Goal: Task Accomplishment & Management: Complete application form

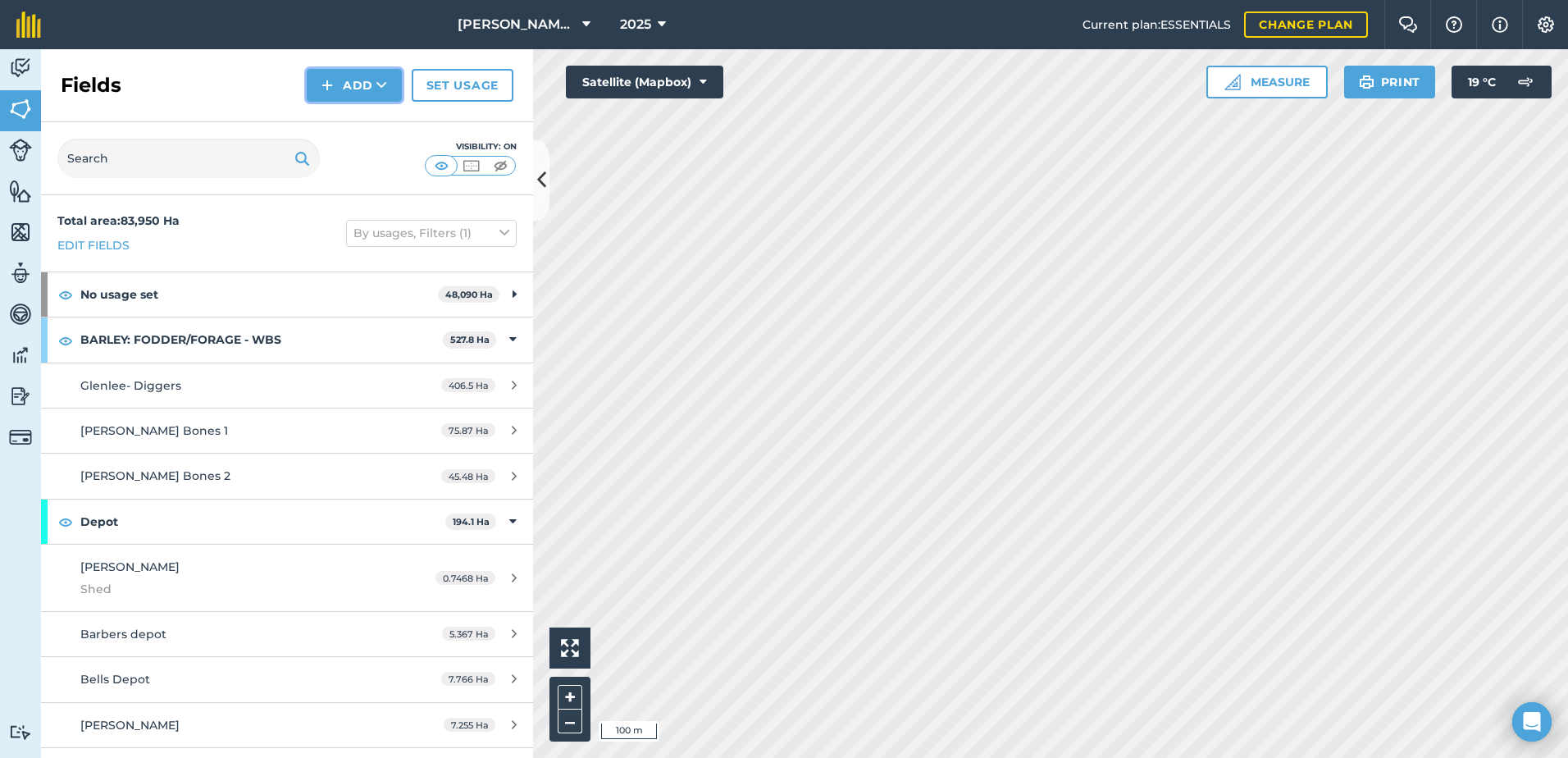
click at [357, 85] on button "Add" at bounding box center [354, 85] width 95 height 33
click at [347, 125] on link "Draw" at bounding box center [353, 122] width 90 height 37
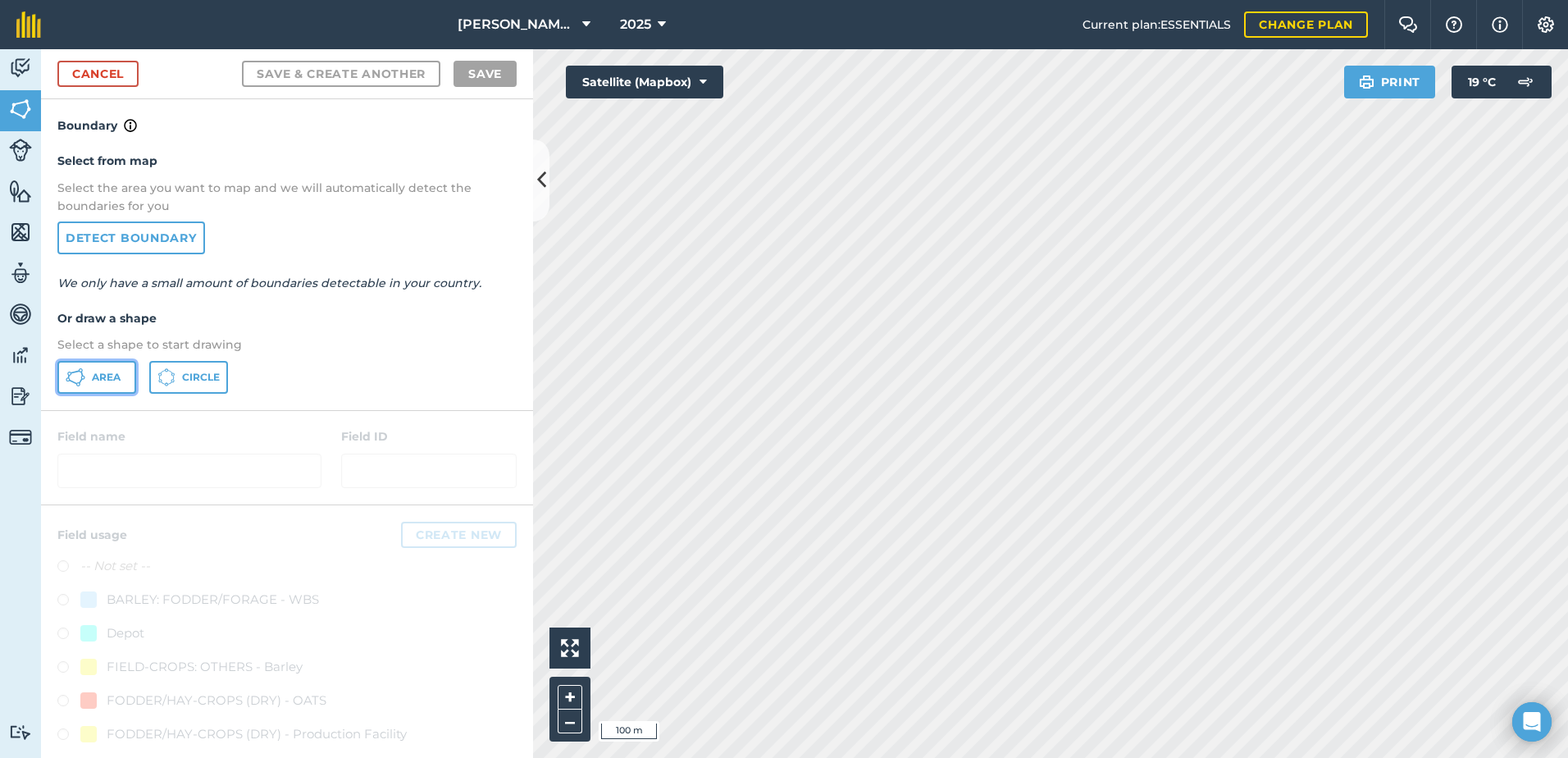
click at [96, 372] on span "Area" at bounding box center [106, 377] width 29 height 13
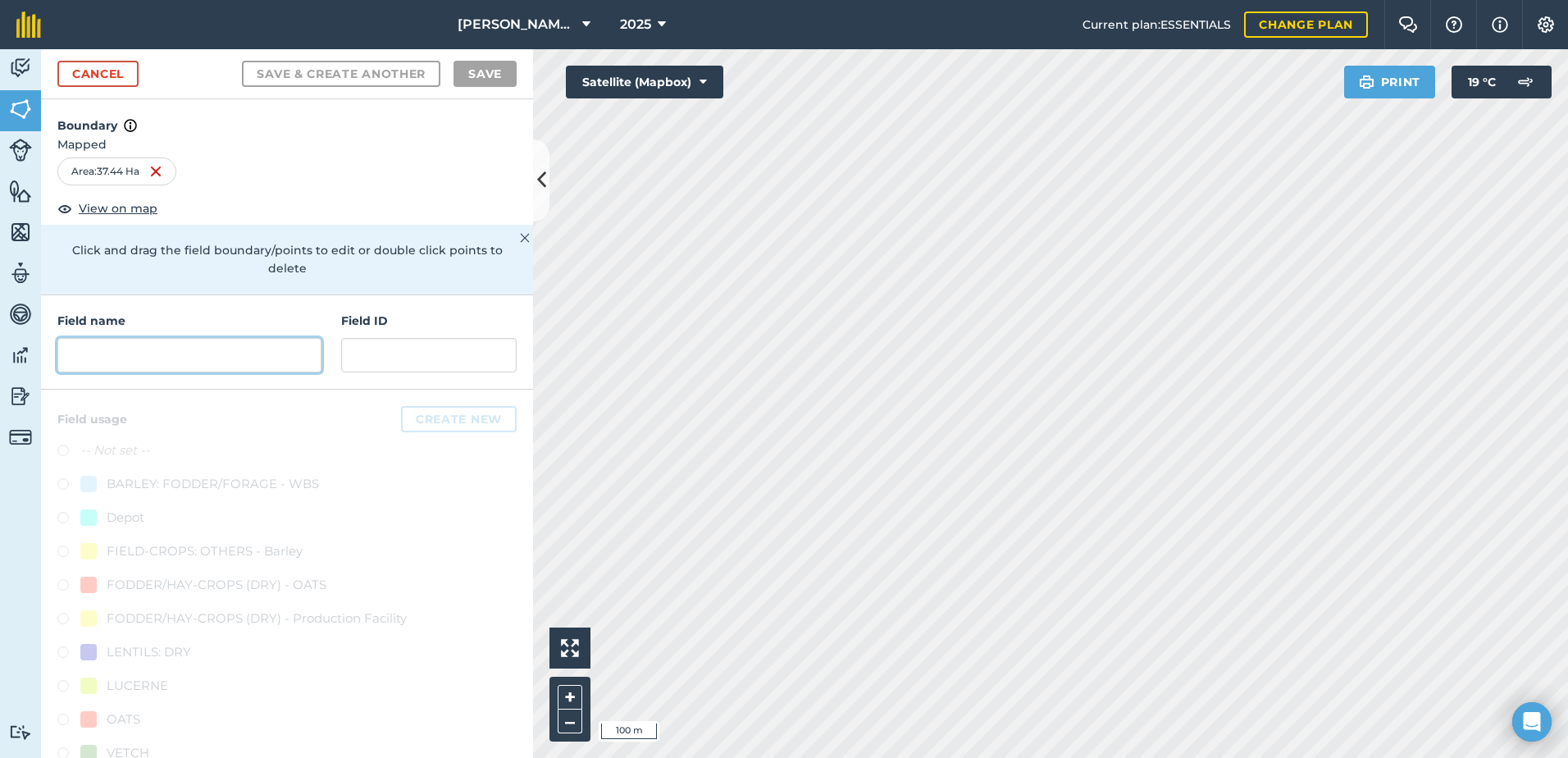
click at [127, 352] on input "text" at bounding box center [189, 354] width 264 height 35
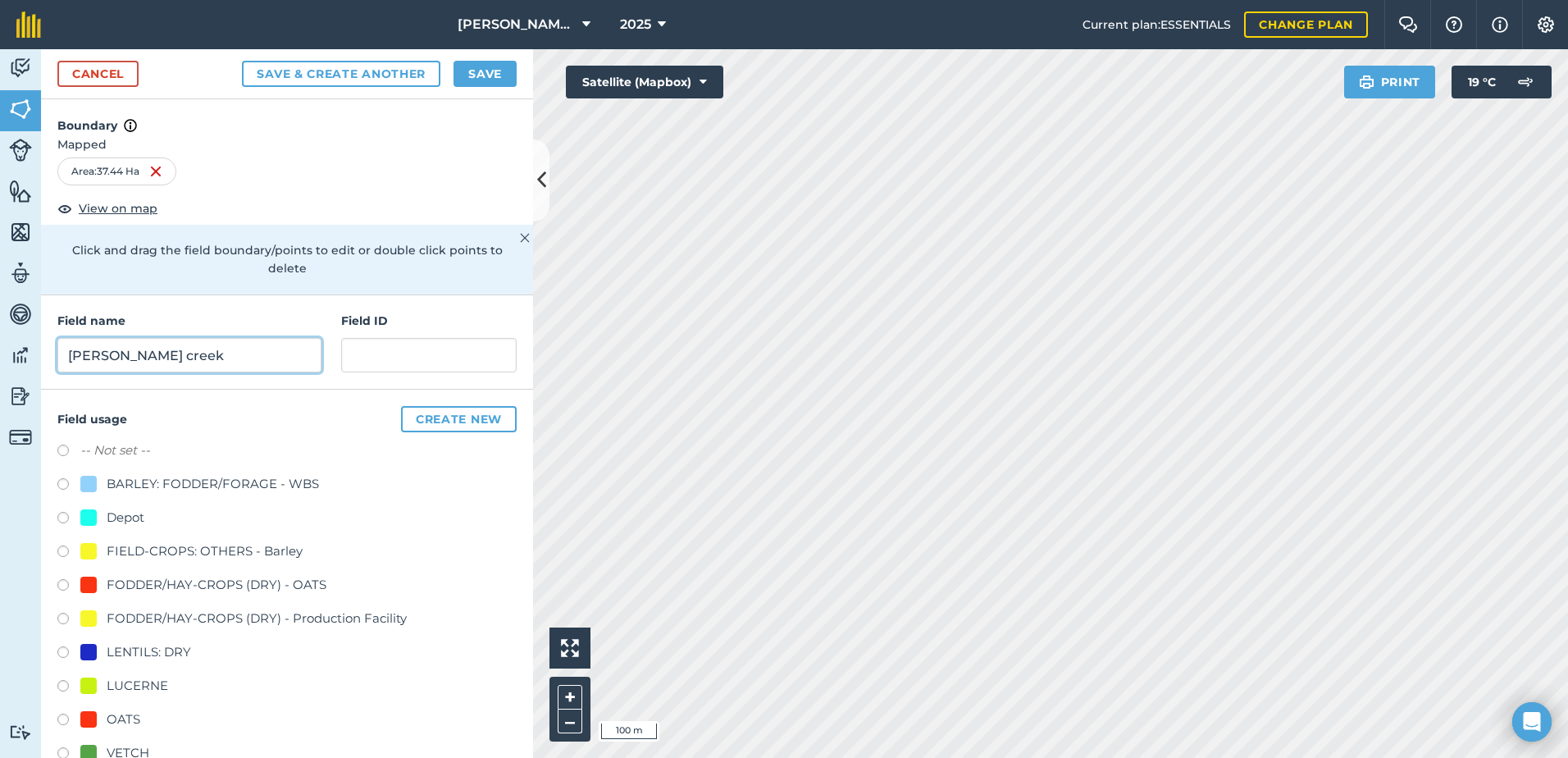
type input "[PERSON_NAME] creek"
click at [385, 358] on input "text" at bounding box center [429, 354] width 176 height 35
drag, startPoint x: 435, startPoint y: 358, endPoint x: 350, endPoint y: 350, distance: 85.4
click at [331, 347] on div "Field name [PERSON_NAME][GEOGRAPHIC_DATA] ID J&S Farming" at bounding box center [287, 342] width 492 height 95
type input "J&S Farming"
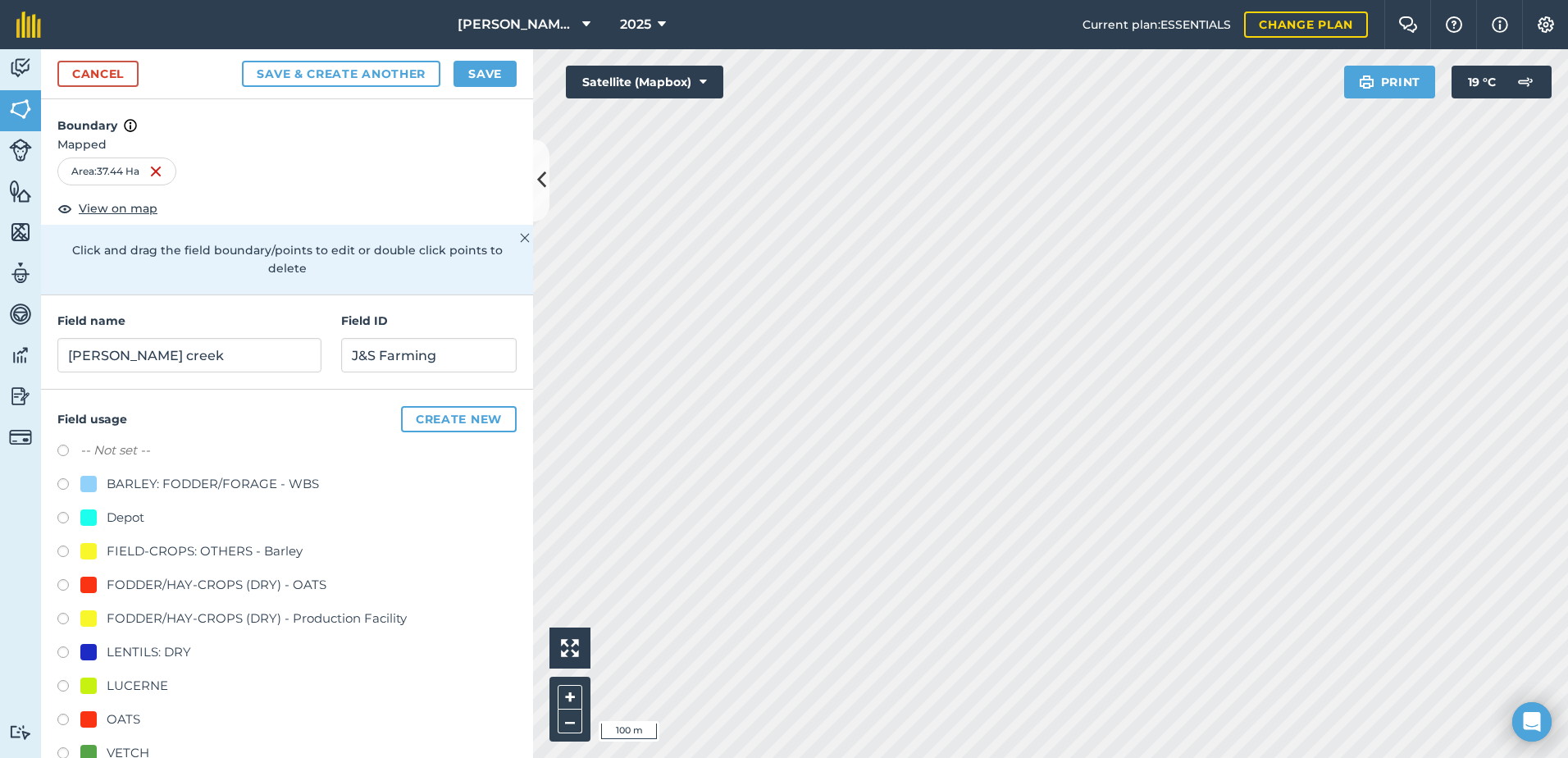
click at [341, 455] on div "-- Not set --" at bounding box center [286, 452] width 459 height 24
click at [85, 720] on div at bounding box center [88, 720] width 17 height 17
radio input "true"
click at [485, 75] on button "Save" at bounding box center [485, 74] width 63 height 27
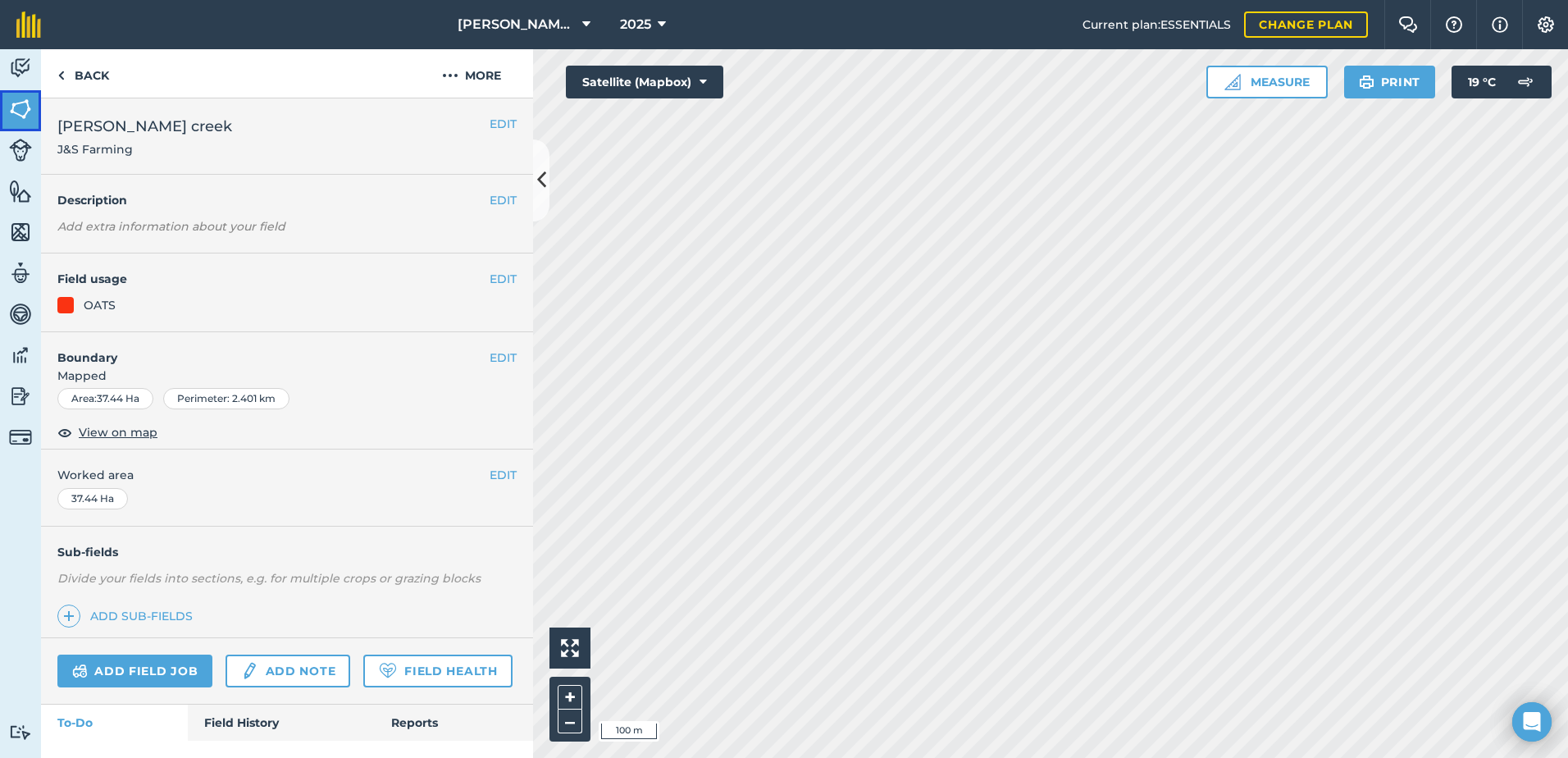
click at [17, 101] on img at bounding box center [20, 109] width 23 height 25
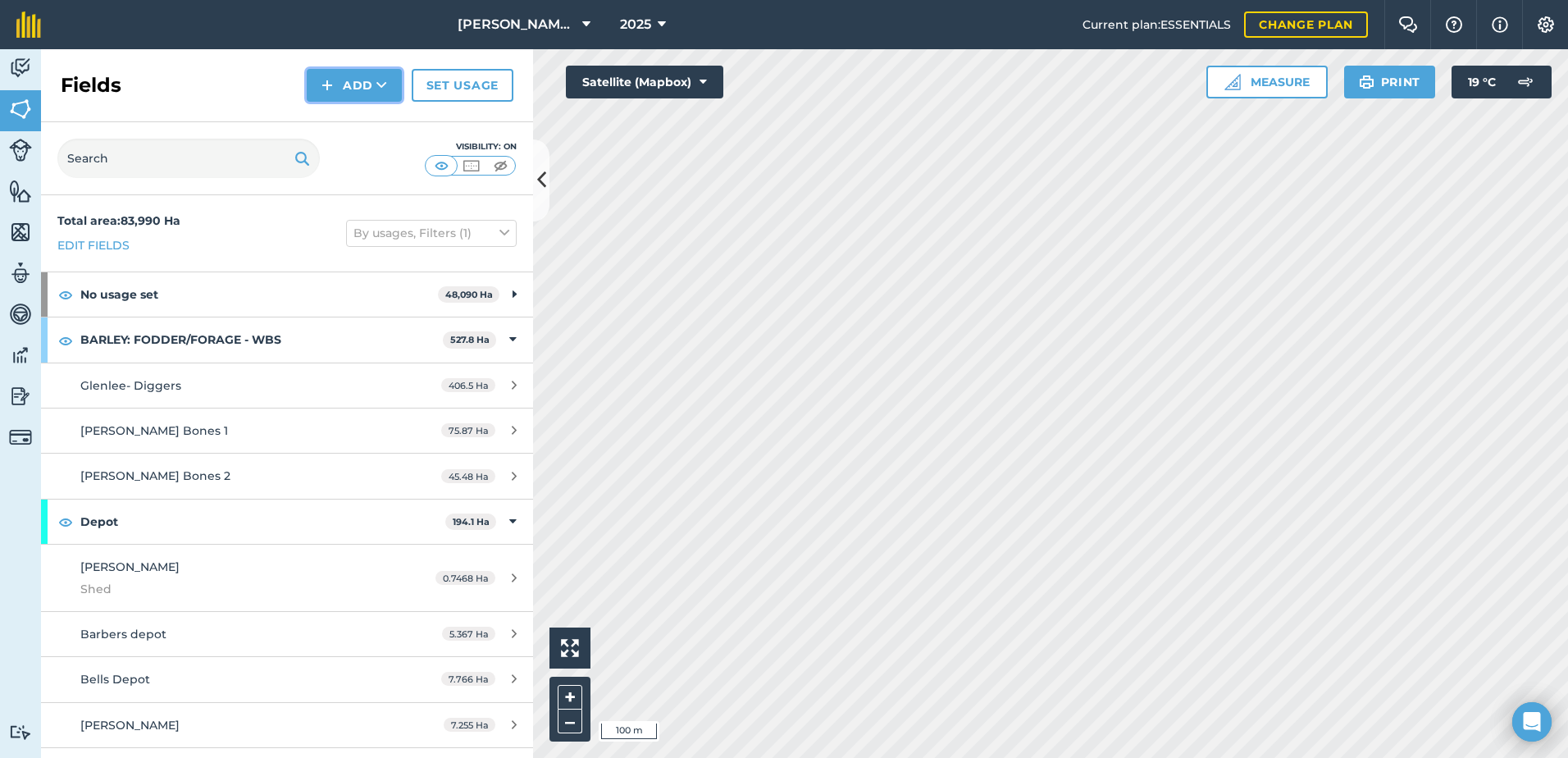
click at [353, 85] on button "Add" at bounding box center [354, 85] width 95 height 33
click at [361, 128] on link "Draw" at bounding box center [353, 122] width 90 height 37
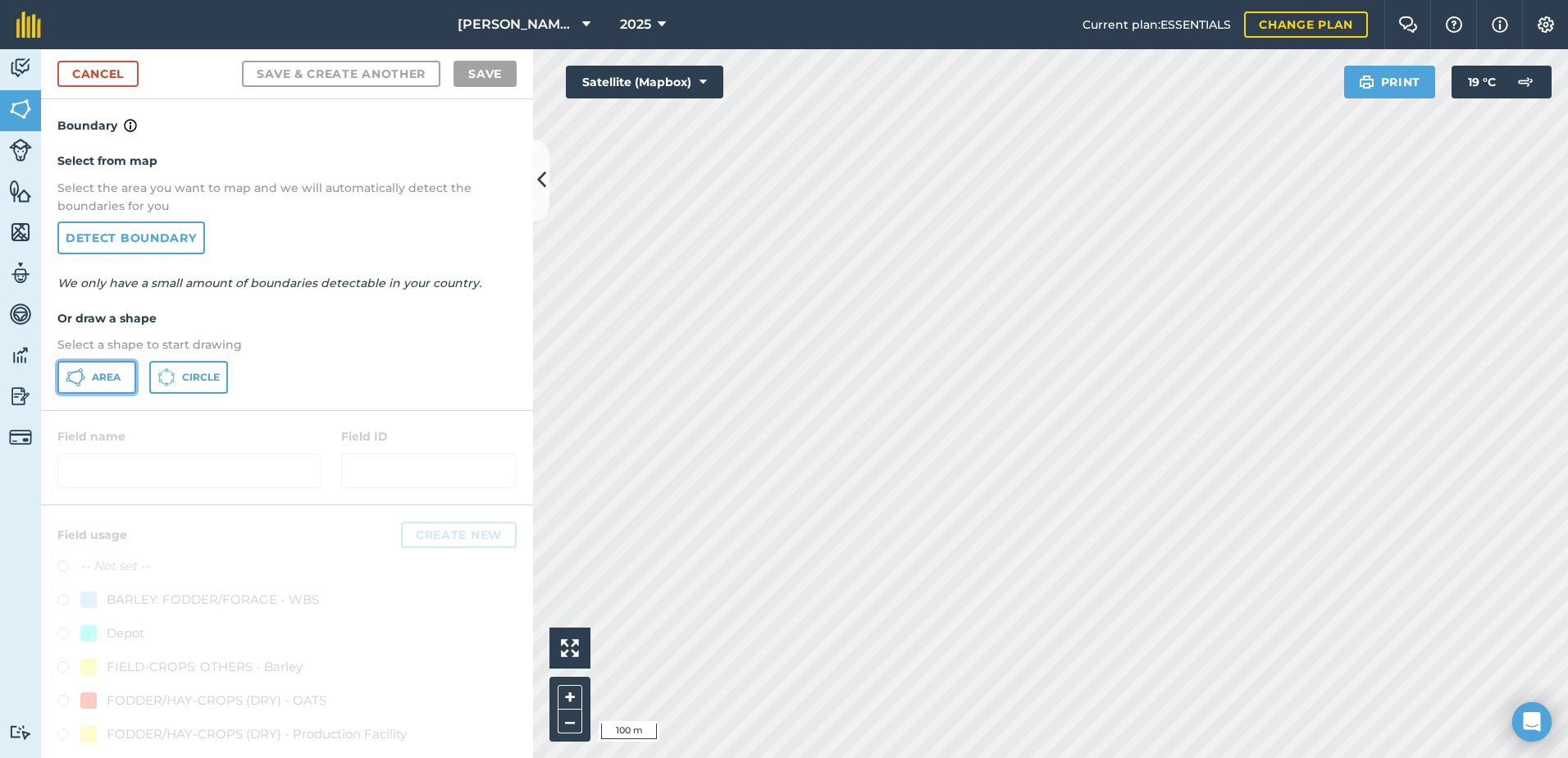
click at [117, 372] on span "Area" at bounding box center [106, 377] width 29 height 13
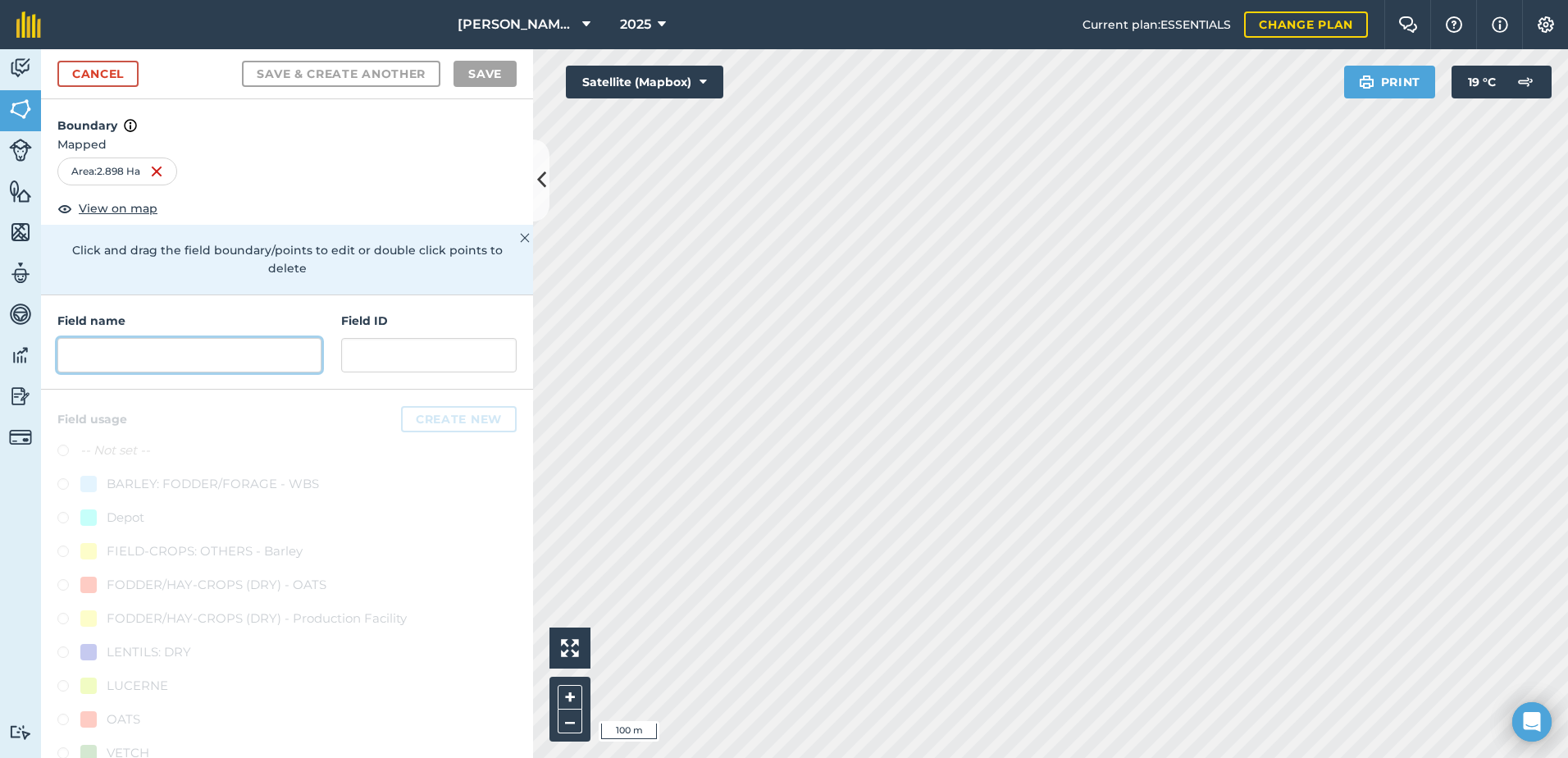
click at [215, 361] on input "text" at bounding box center [189, 354] width 264 height 35
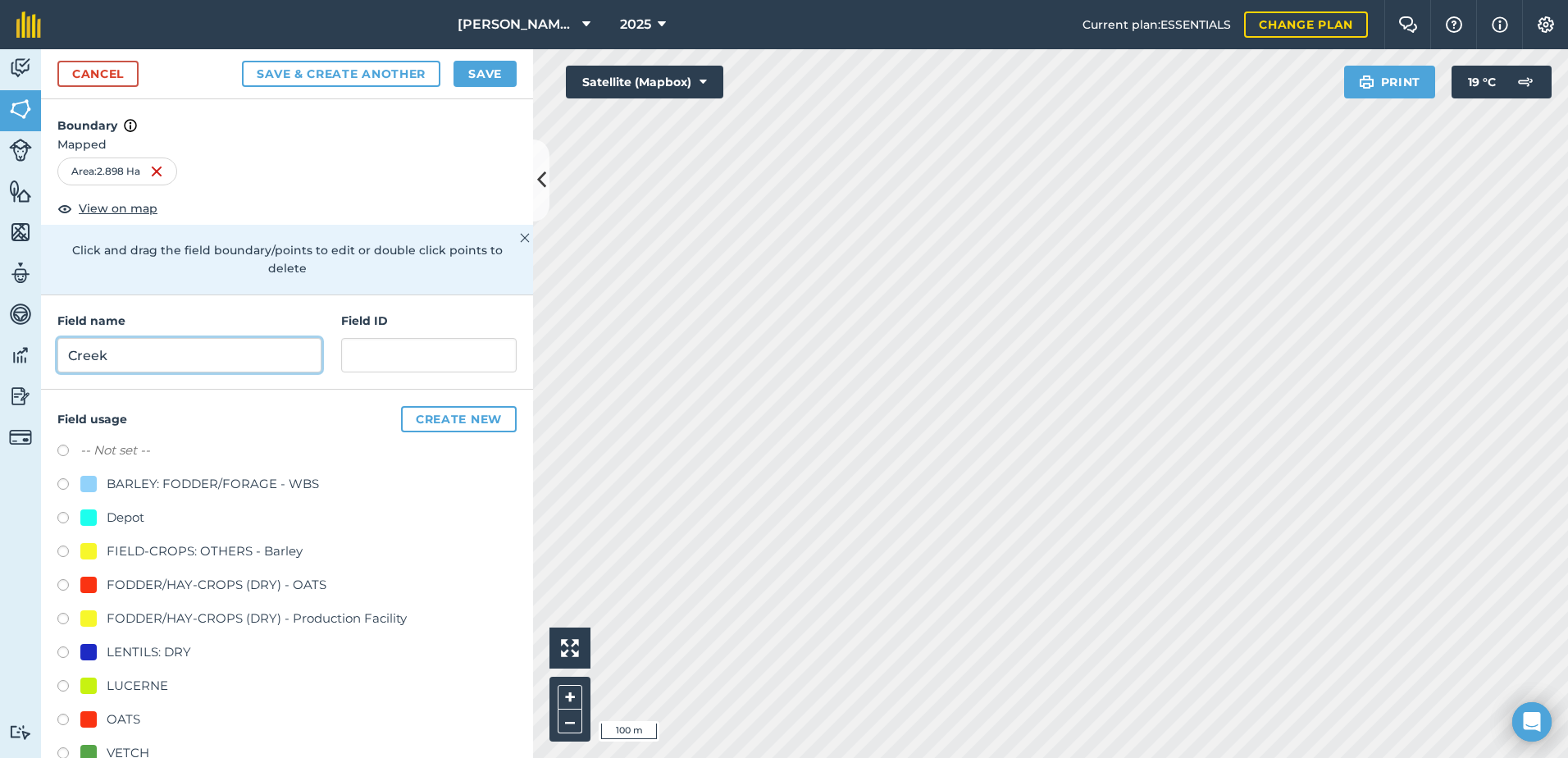
type input "Creek"
click at [372, 349] on input "text" at bounding box center [429, 354] width 176 height 35
paste input "J&S Farming"
type input "J&S Farming"
click at [93, 720] on div at bounding box center [88, 720] width 17 height 17
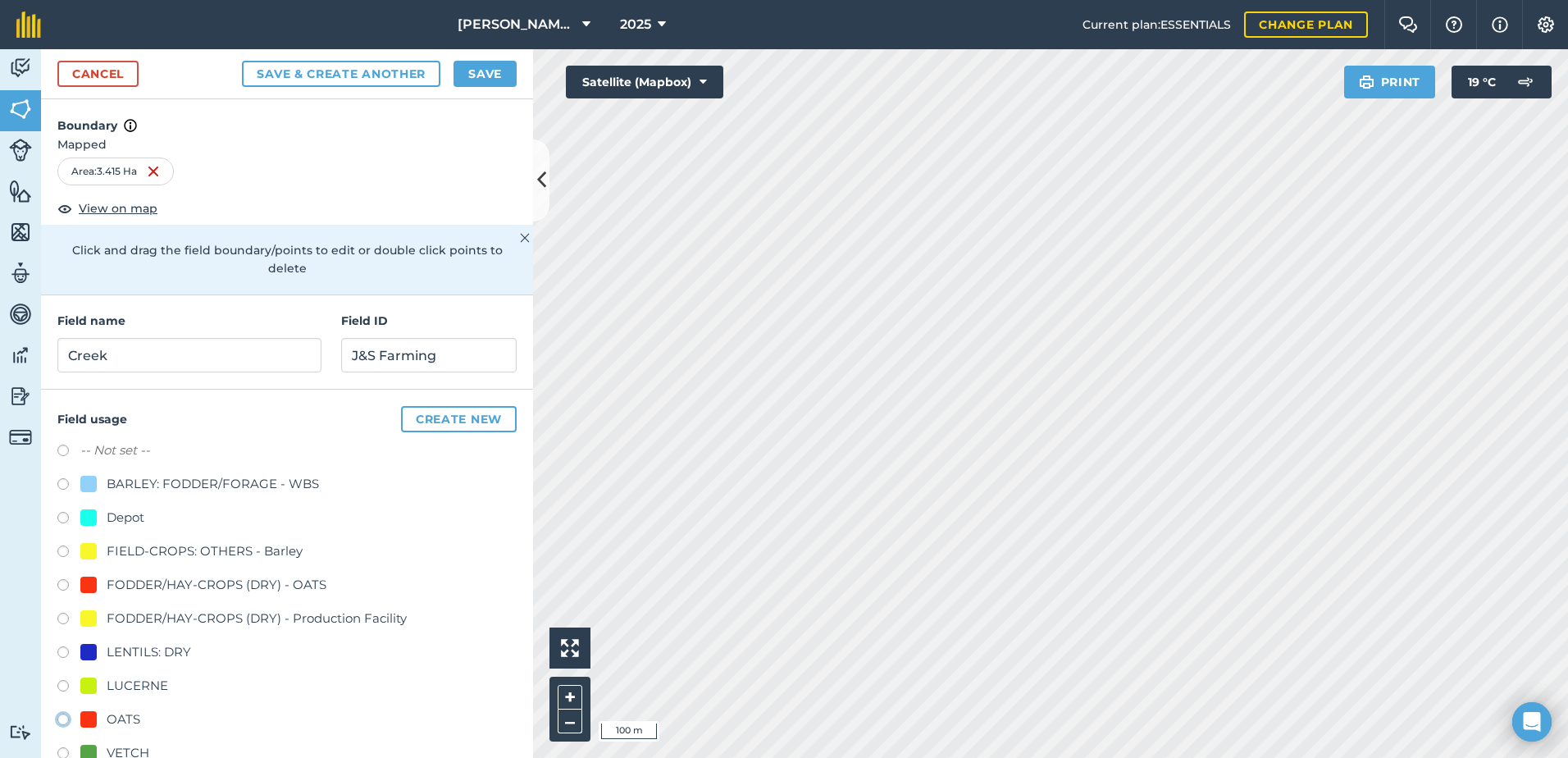
radio input "true"
click at [485, 75] on button "Save" at bounding box center [485, 74] width 63 height 27
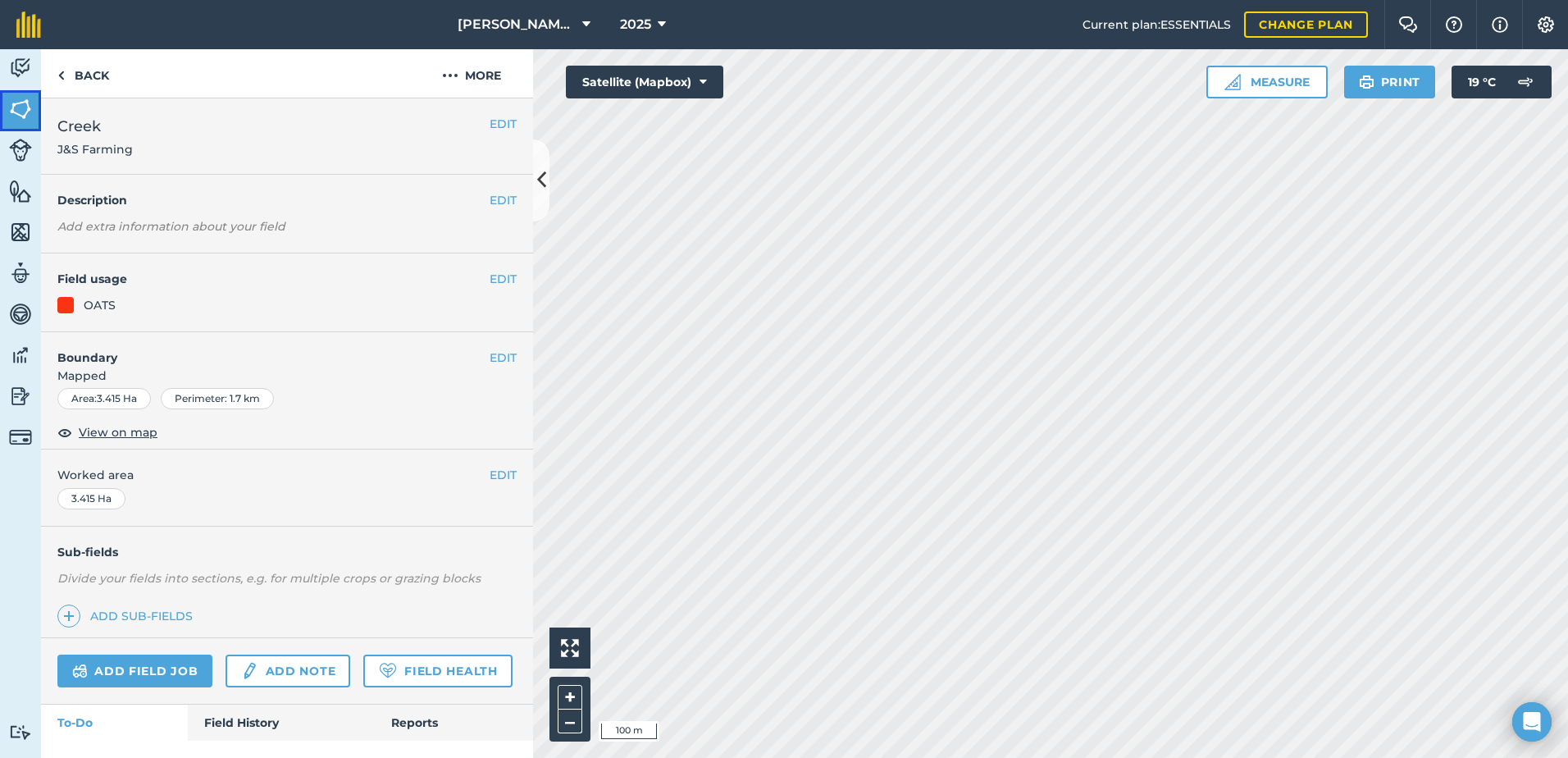
click at [27, 106] on img at bounding box center [20, 109] width 23 height 25
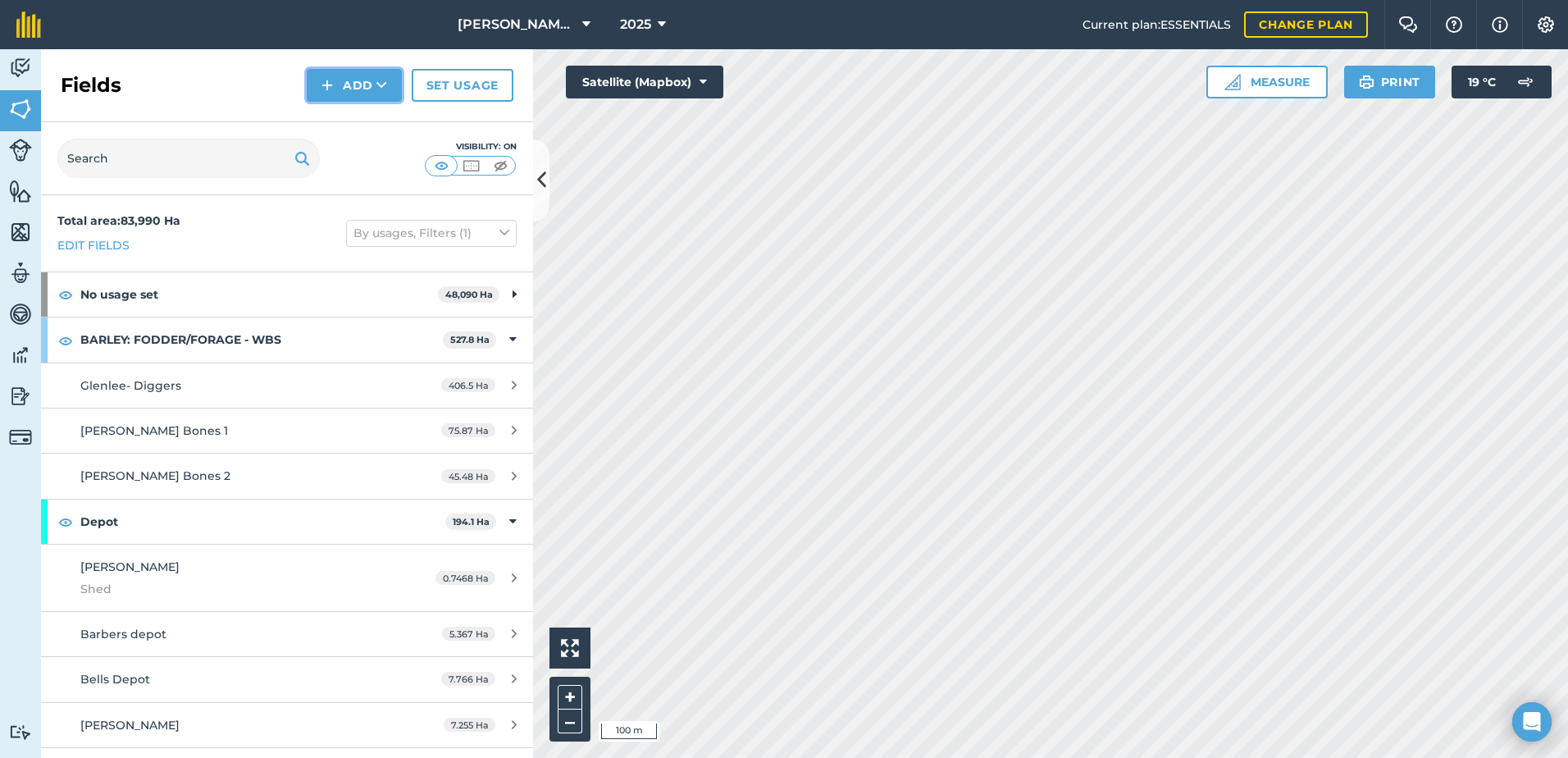
click at [353, 85] on button "Add" at bounding box center [354, 85] width 95 height 33
click at [362, 118] on link "Draw" at bounding box center [353, 122] width 90 height 37
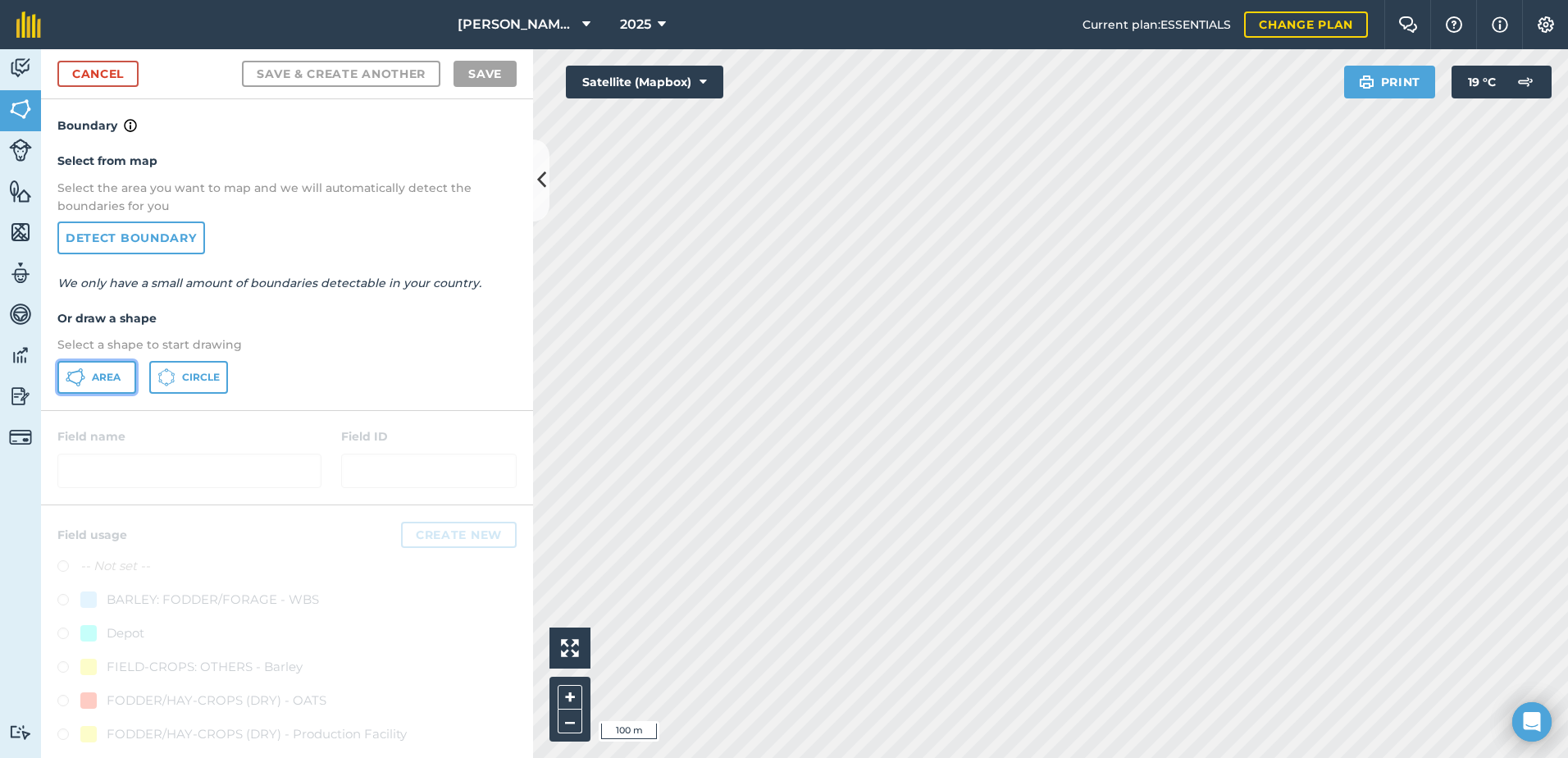
click at [108, 374] on span "Area" at bounding box center [106, 377] width 29 height 13
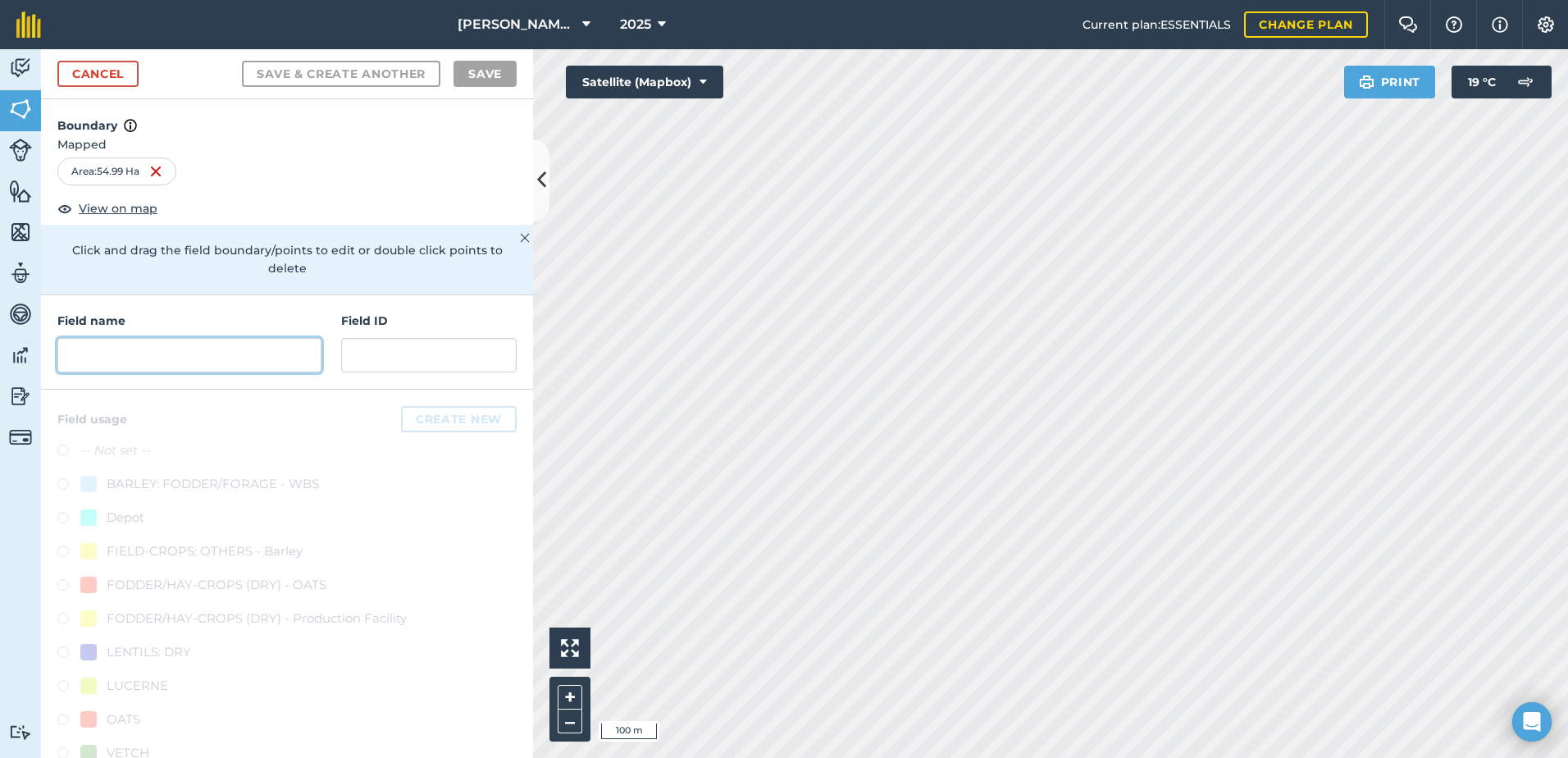
click at [135, 352] on input "text" at bounding box center [189, 354] width 264 height 35
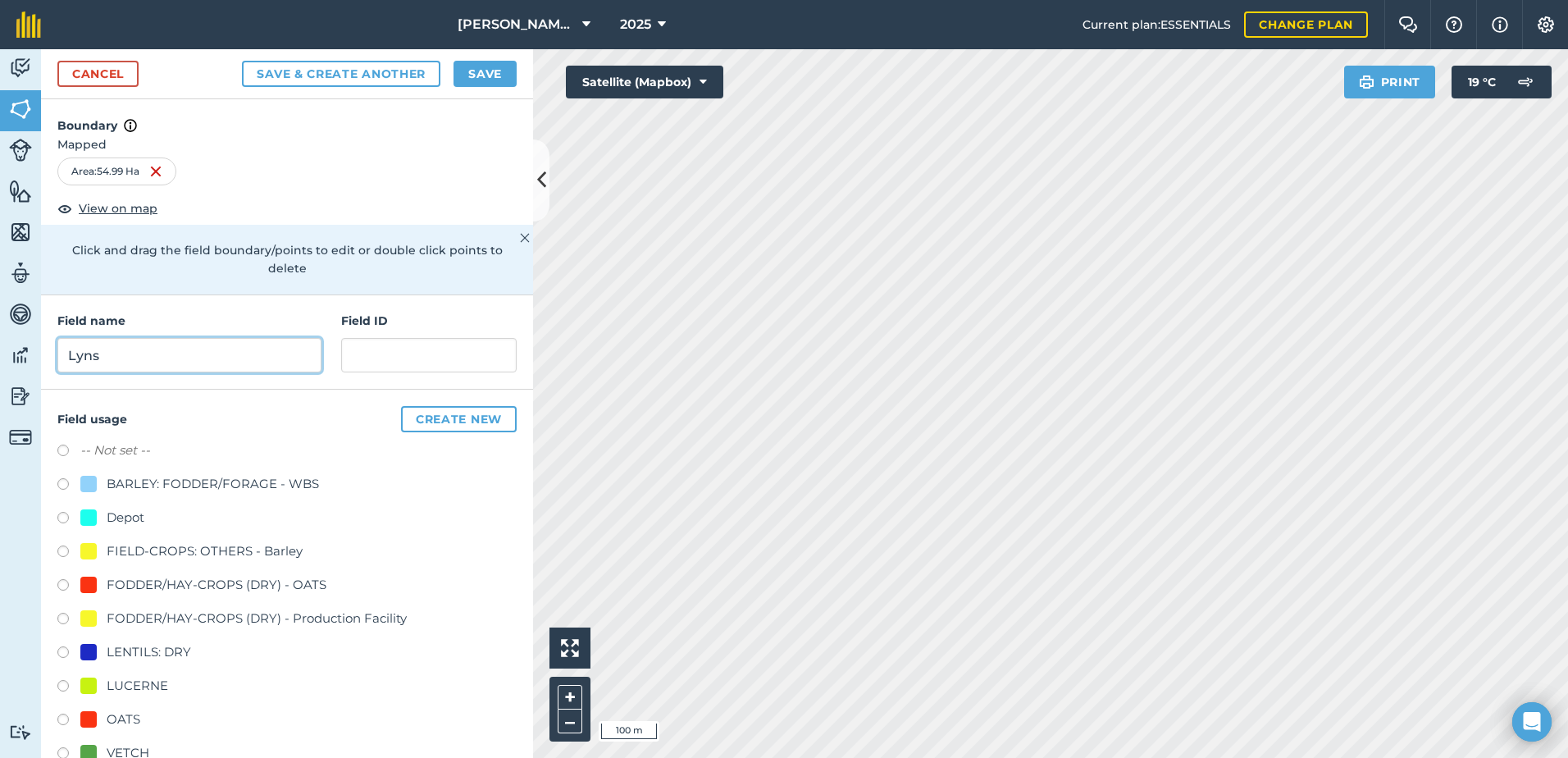
type input "Lyns"
click at [377, 348] on input "text" at bounding box center [429, 354] width 176 height 35
paste input "J&S Farming"
type input "J&S Farming"
click at [93, 717] on div at bounding box center [88, 720] width 17 height 17
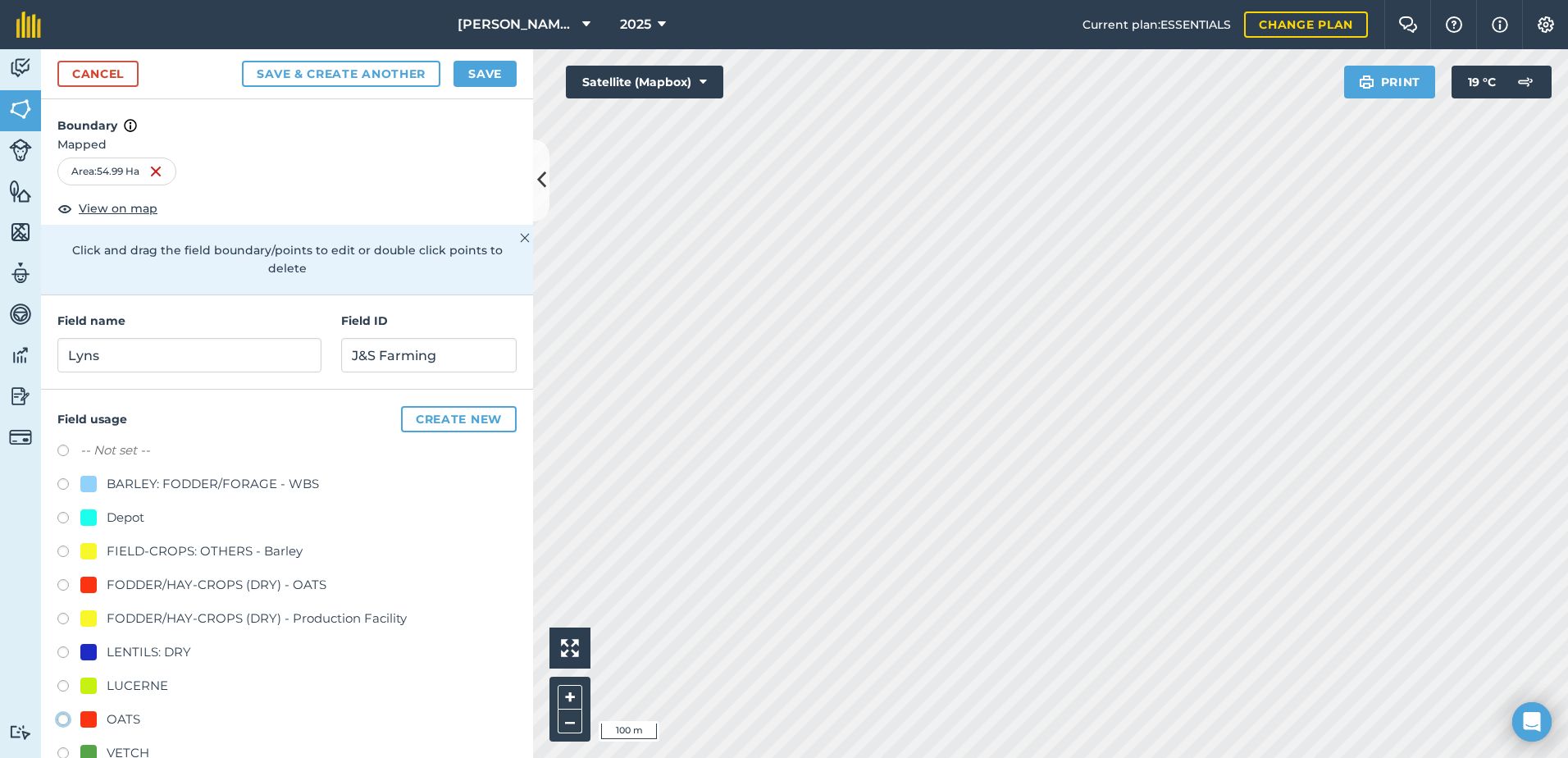
radio input "true"
click at [488, 72] on button "Save" at bounding box center [485, 74] width 63 height 27
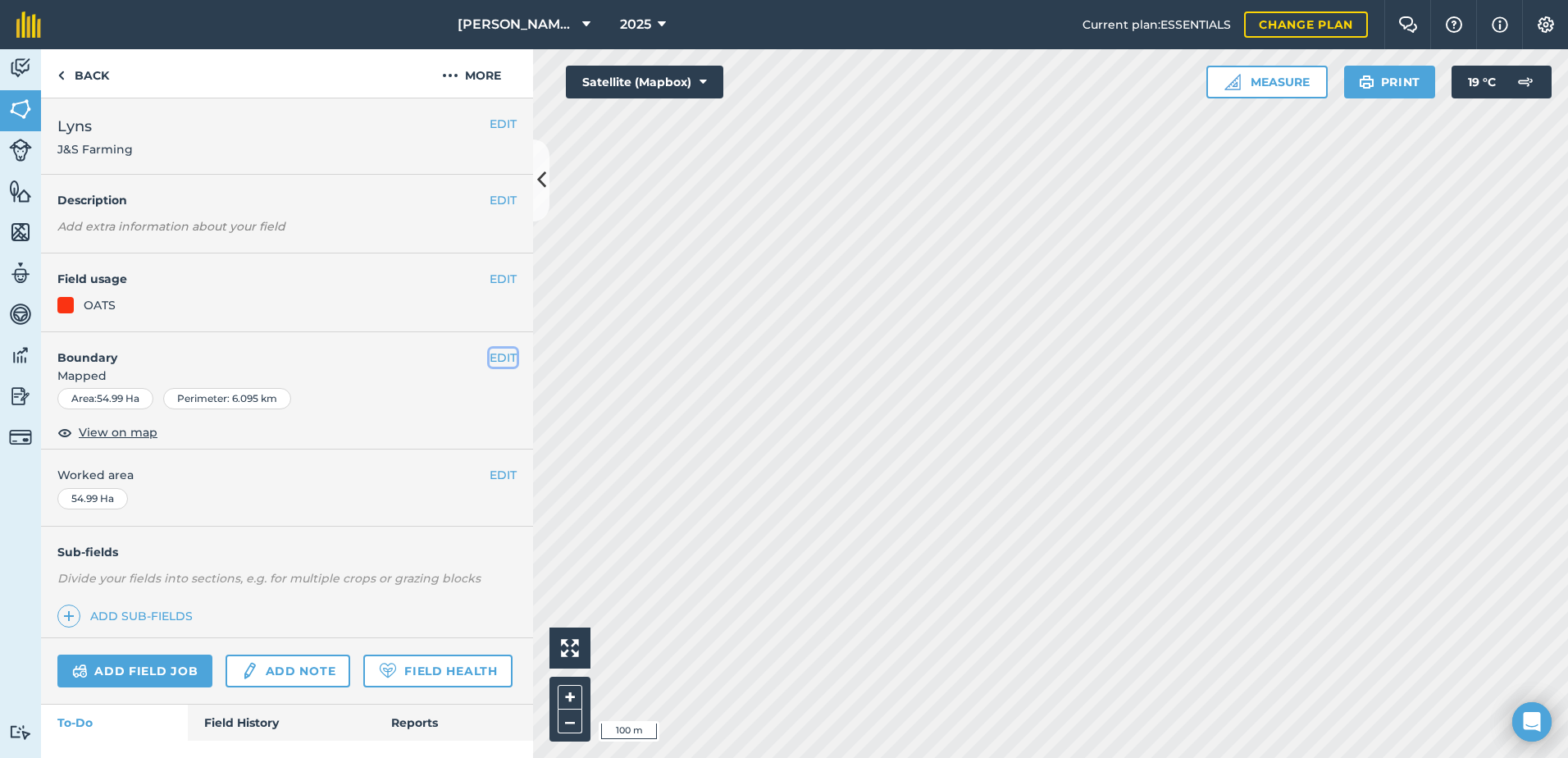
click at [489, 355] on button "EDIT" at bounding box center [502, 357] width 27 height 18
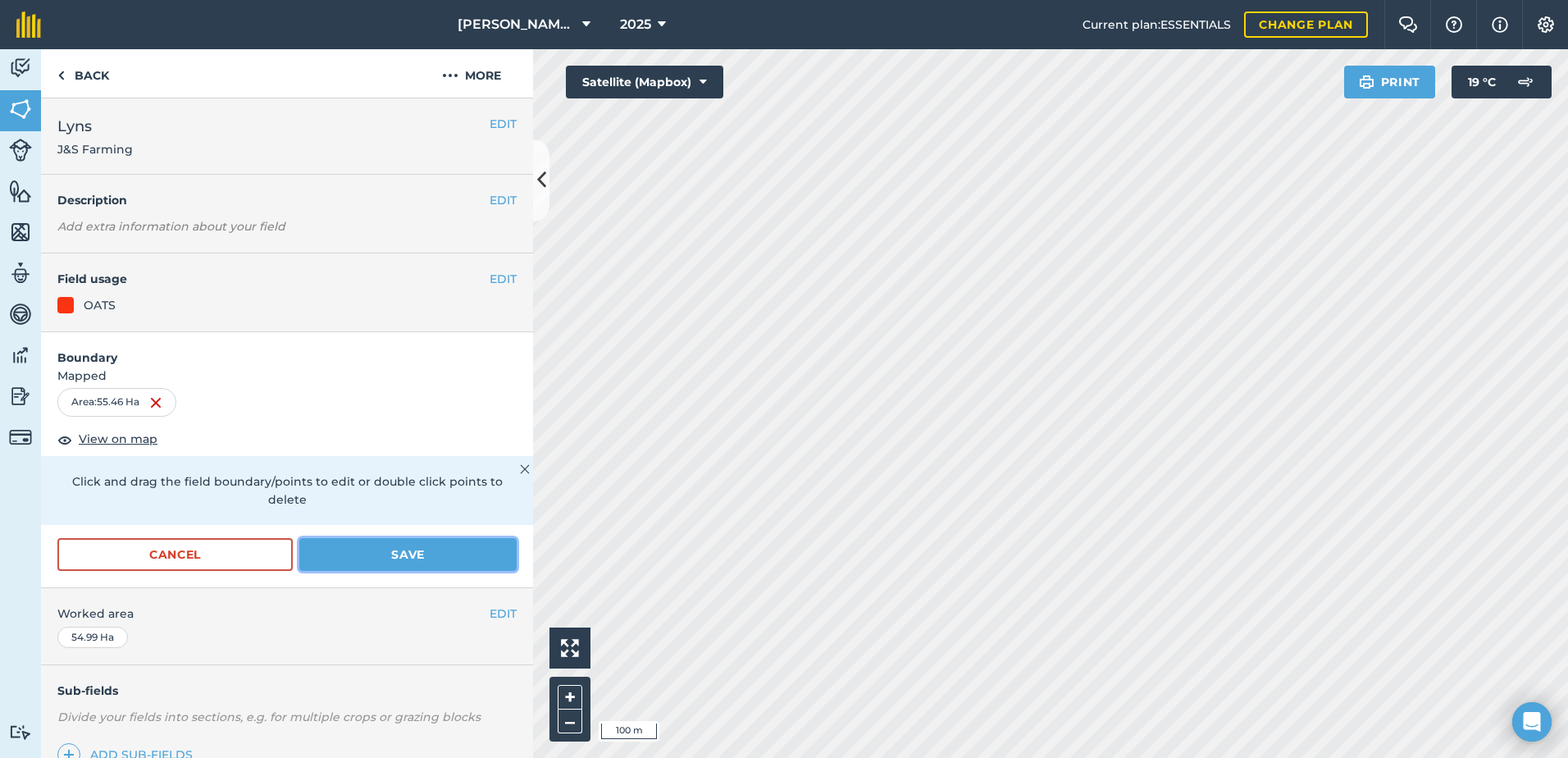
click at [400, 548] on button "Save" at bounding box center [408, 554] width 217 height 33
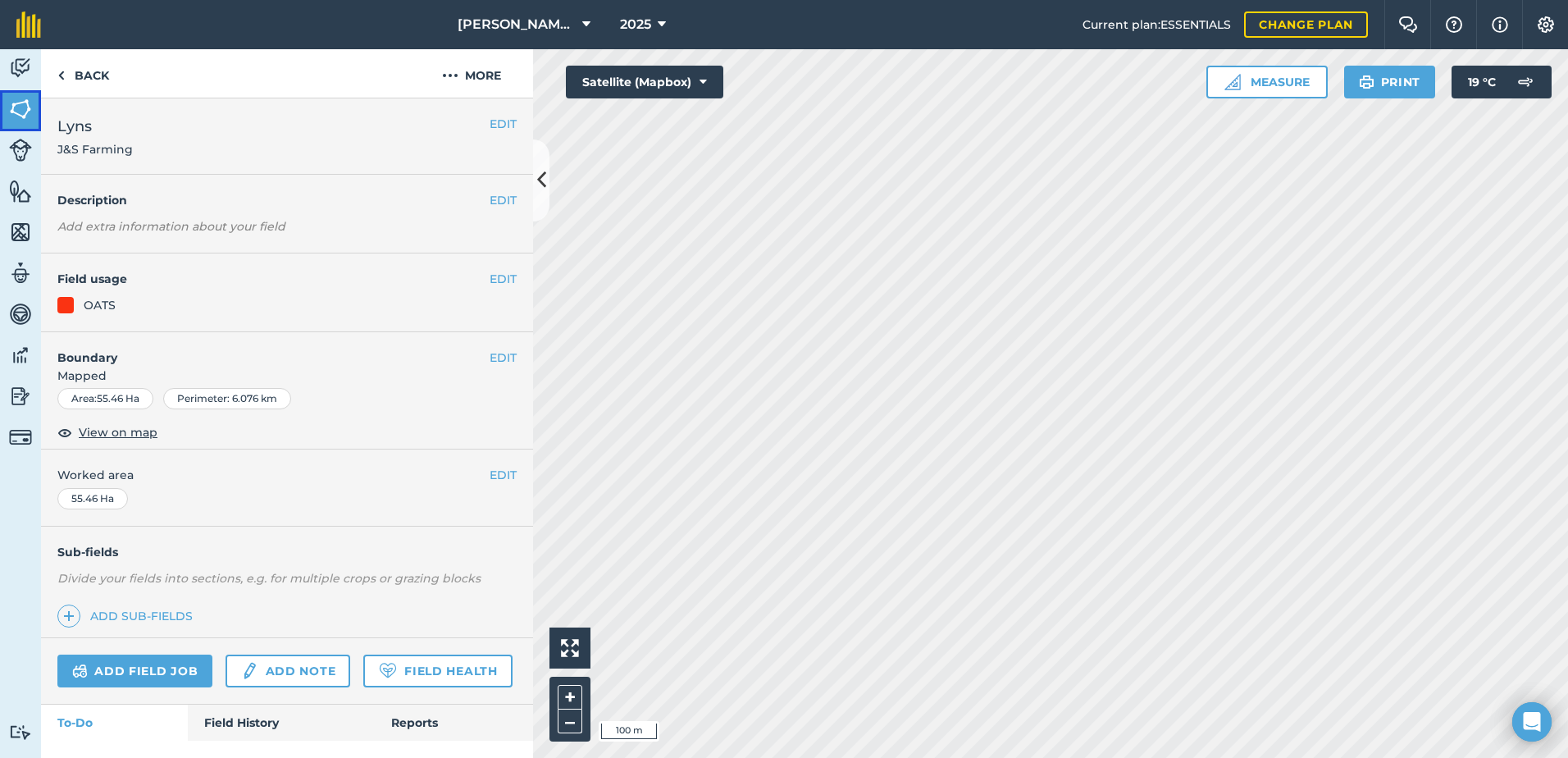
click at [23, 109] on img at bounding box center [20, 109] width 23 height 25
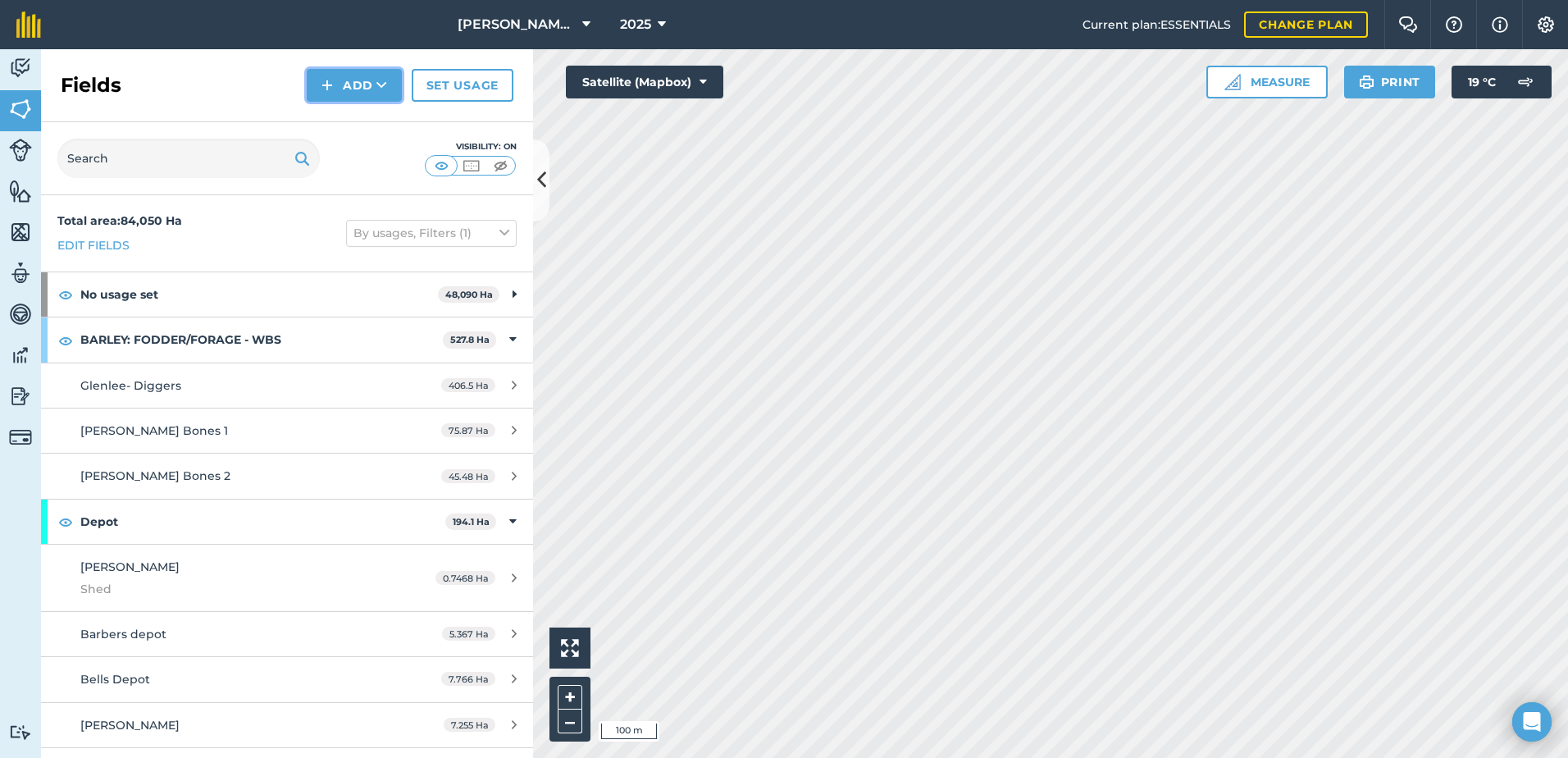
click at [360, 79] on button "Add" at bounding box center [354, 85] width 95 height 33
click at [340, 128] on link "Draw" at bounding box center [353, 122] width 90 height 37
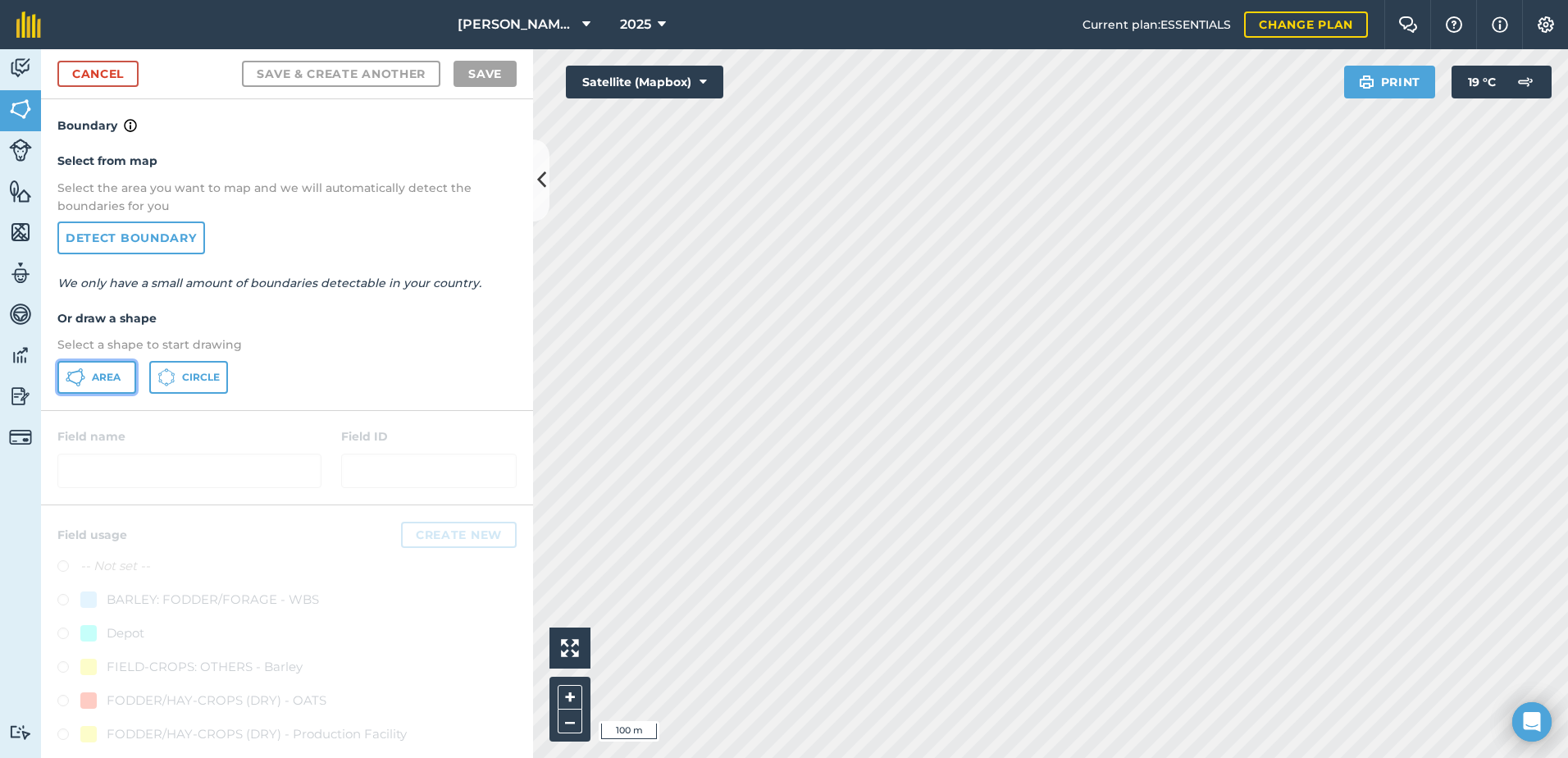
drag, startPoint x: 102, startPoint y: 370, endPoint x: 117, endPoint y: 372, distance: 15.1
click at [105, 372] on span "Area" at bounding box center [106, 377] width 29 height 13
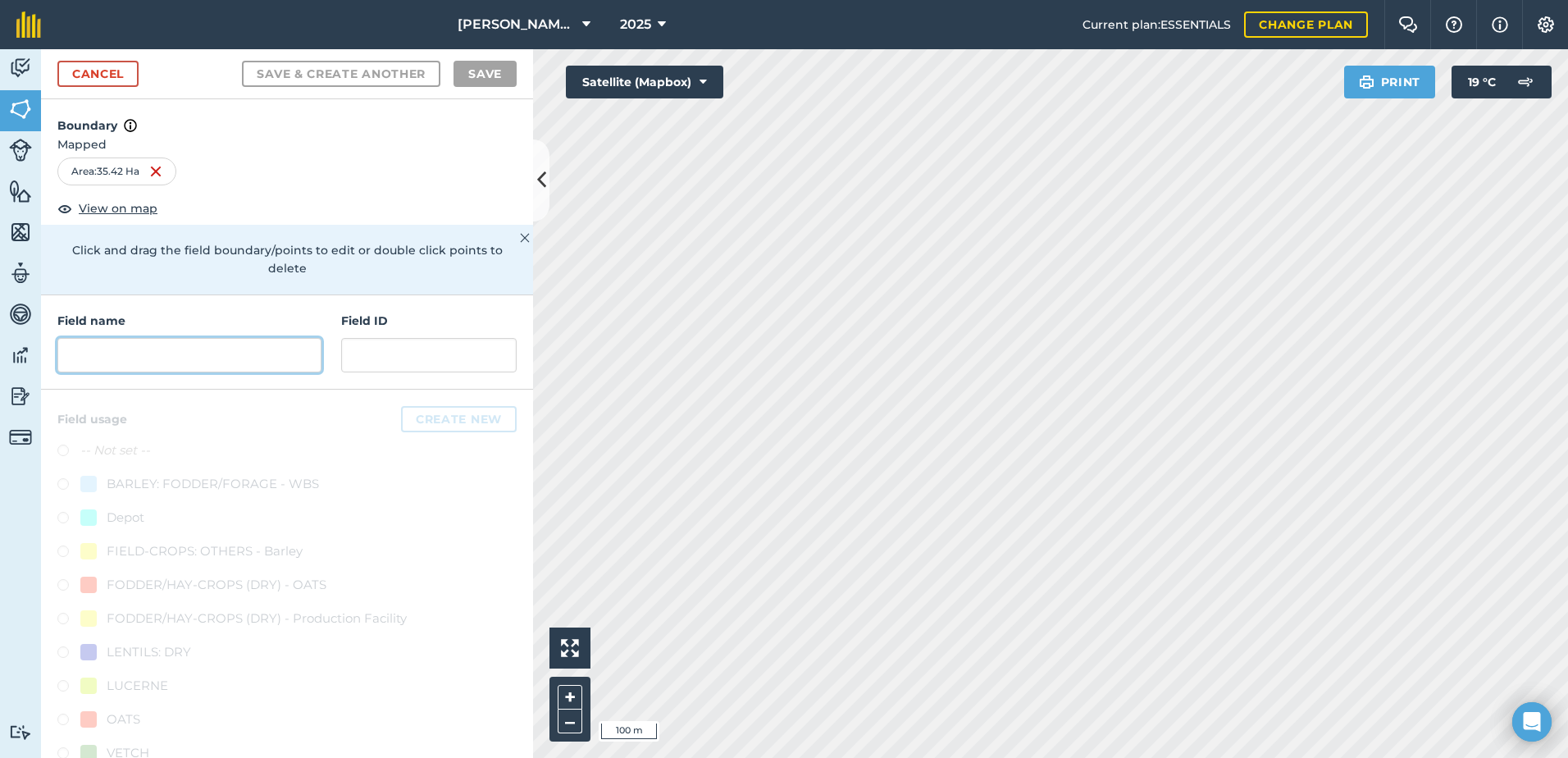
click at [164, 360] on input "text" at bounding box center [189, 354] width 264 height 35
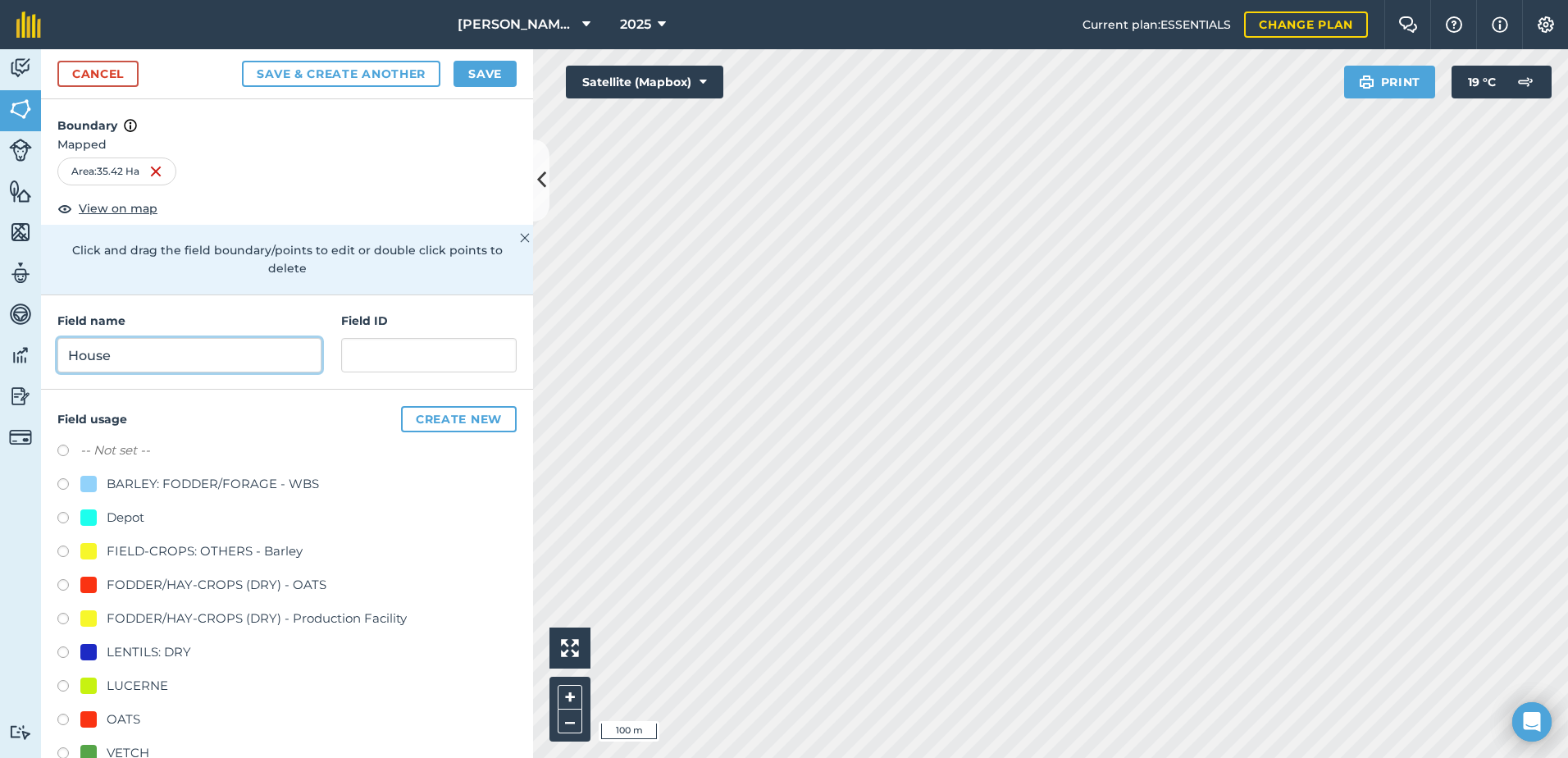
type input "House"
click at [370, 349] on input "text" at bounding box center [429, 354] width 176 height 35
paste input "J&S Farming"
type input "J&S Farming"
click at [90, 717] on div at bounding box center [88, 720] width 17 height 17
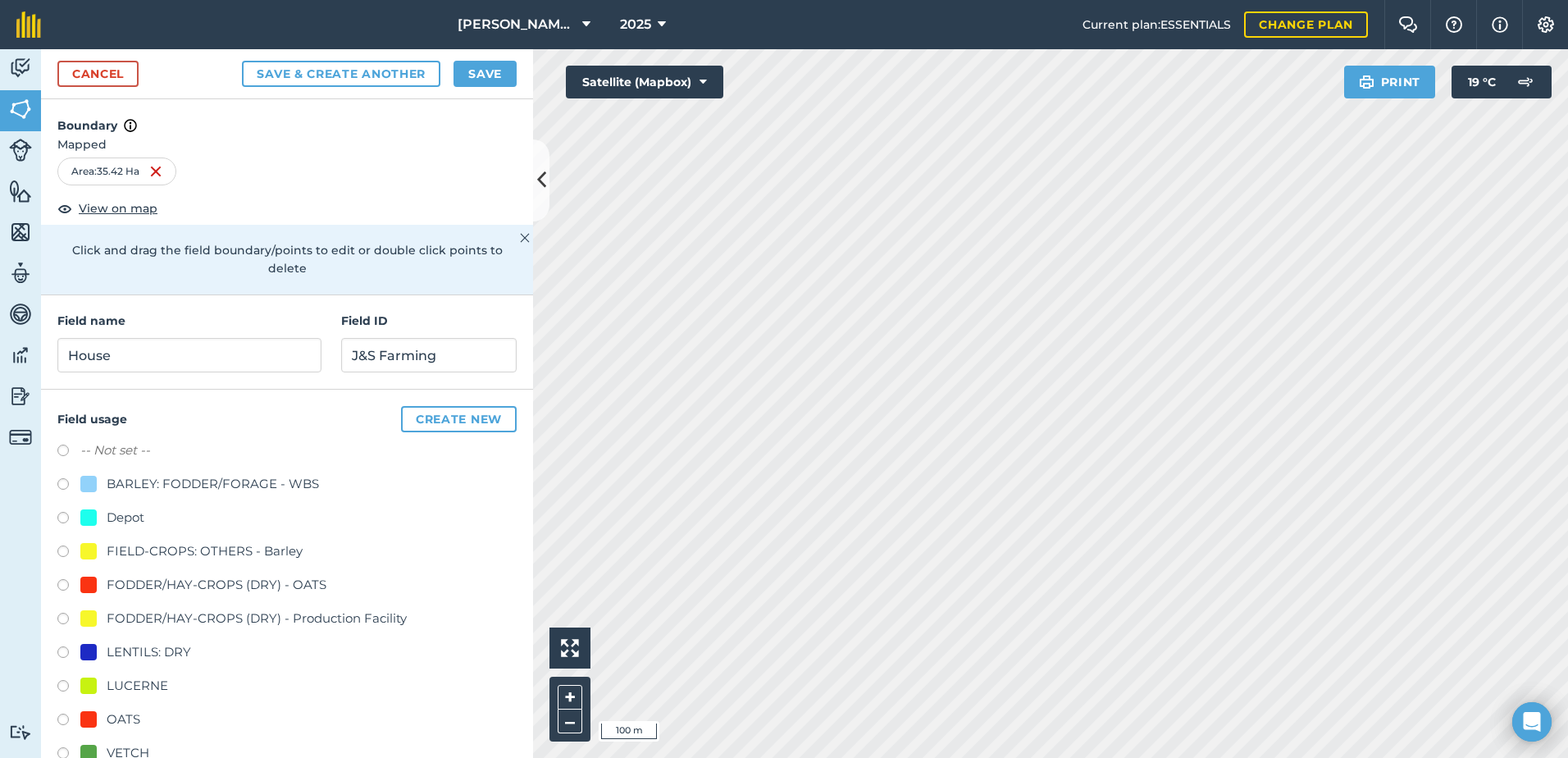
radio input "true"
click at [480, 70] on button "Save" at bounding box center [485, 74] width 63 height 27
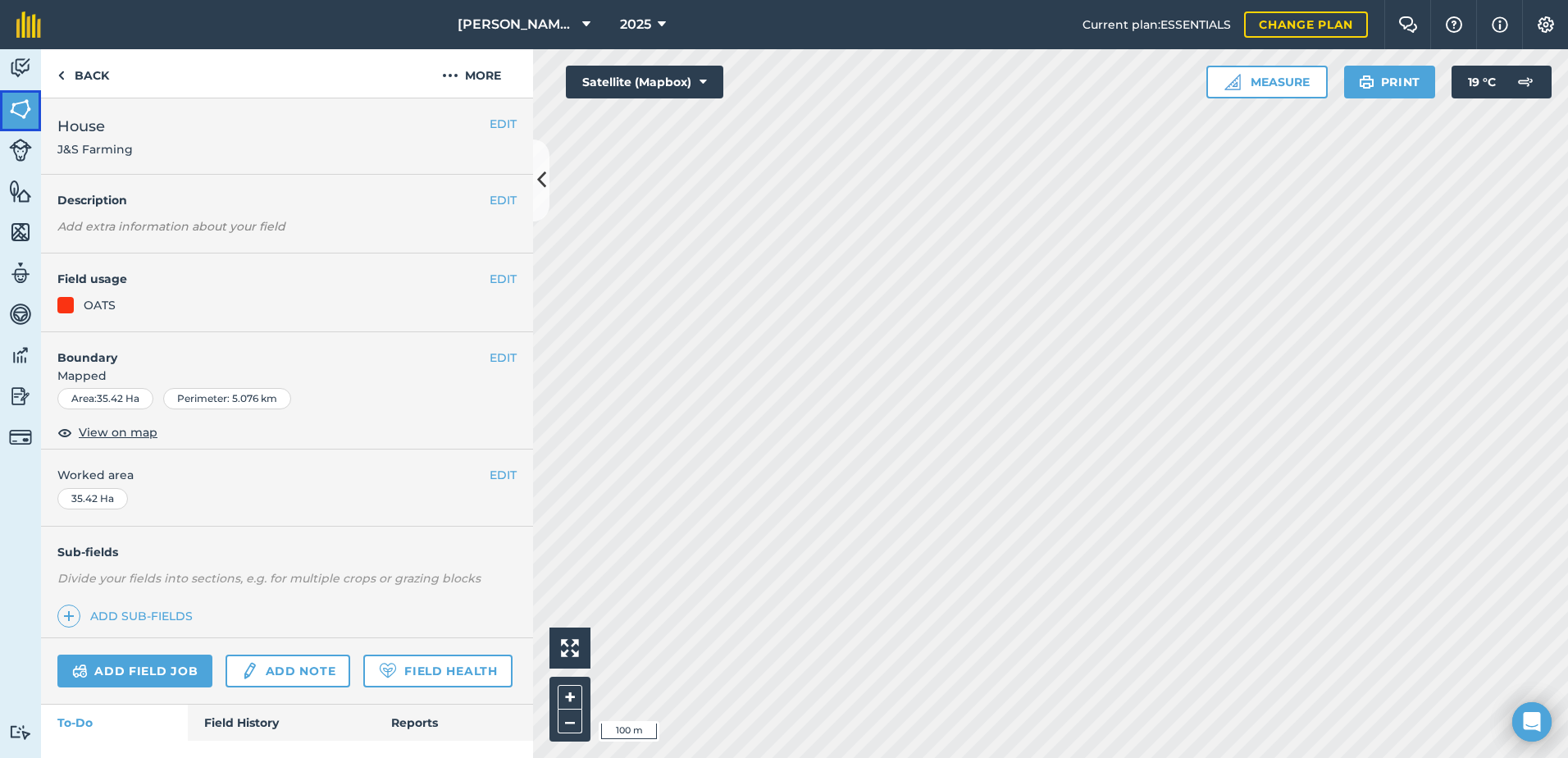
click at [25, 108] on img at bounding box center [20, 109] width 23 height 25
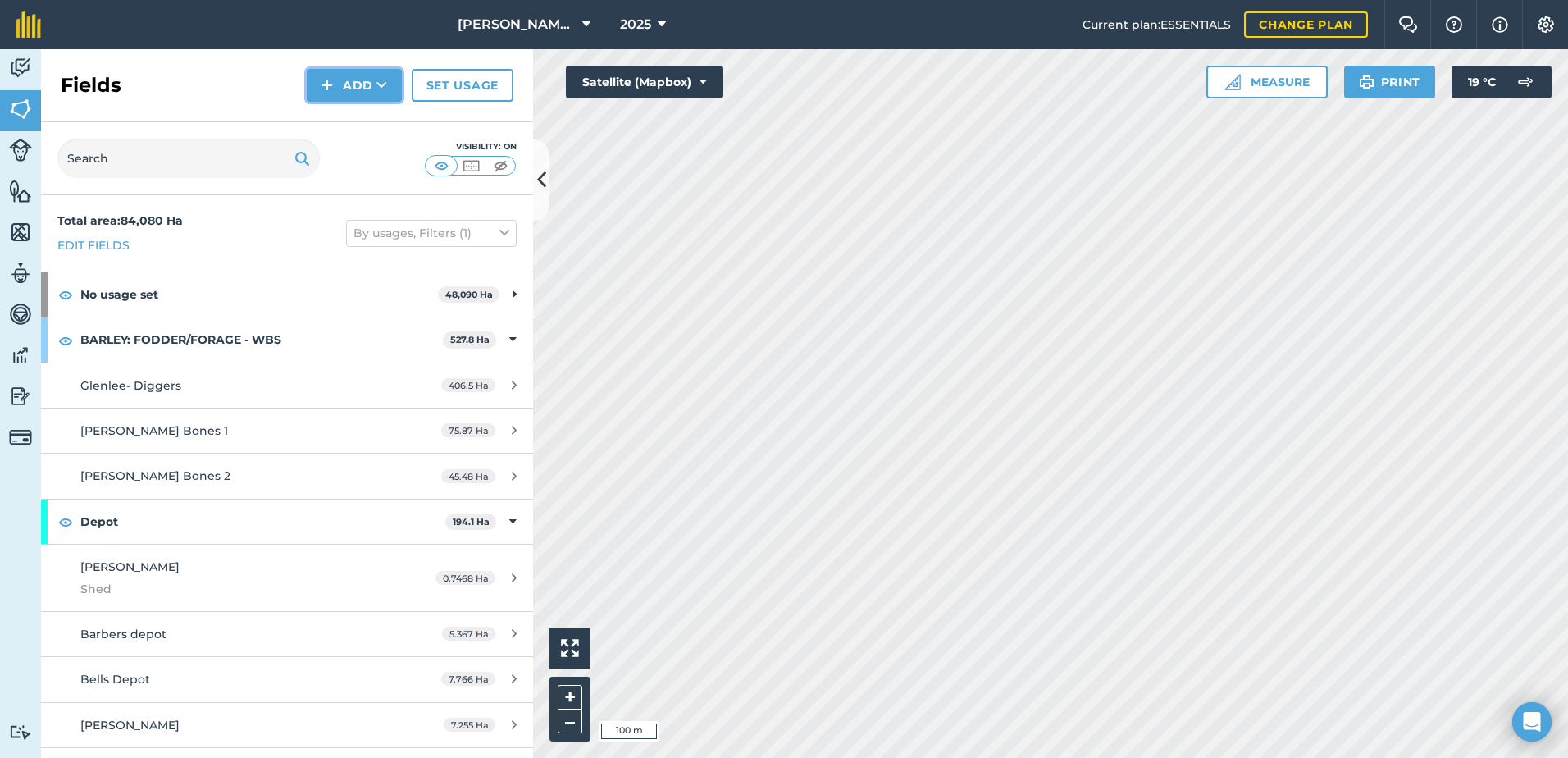
click at [365, 82] on button "Add" at bounding box center [354, 85] width 95 height 33
click at [365, 118] on link "Draw" at bounding box center [353, 122] width 90 height 37
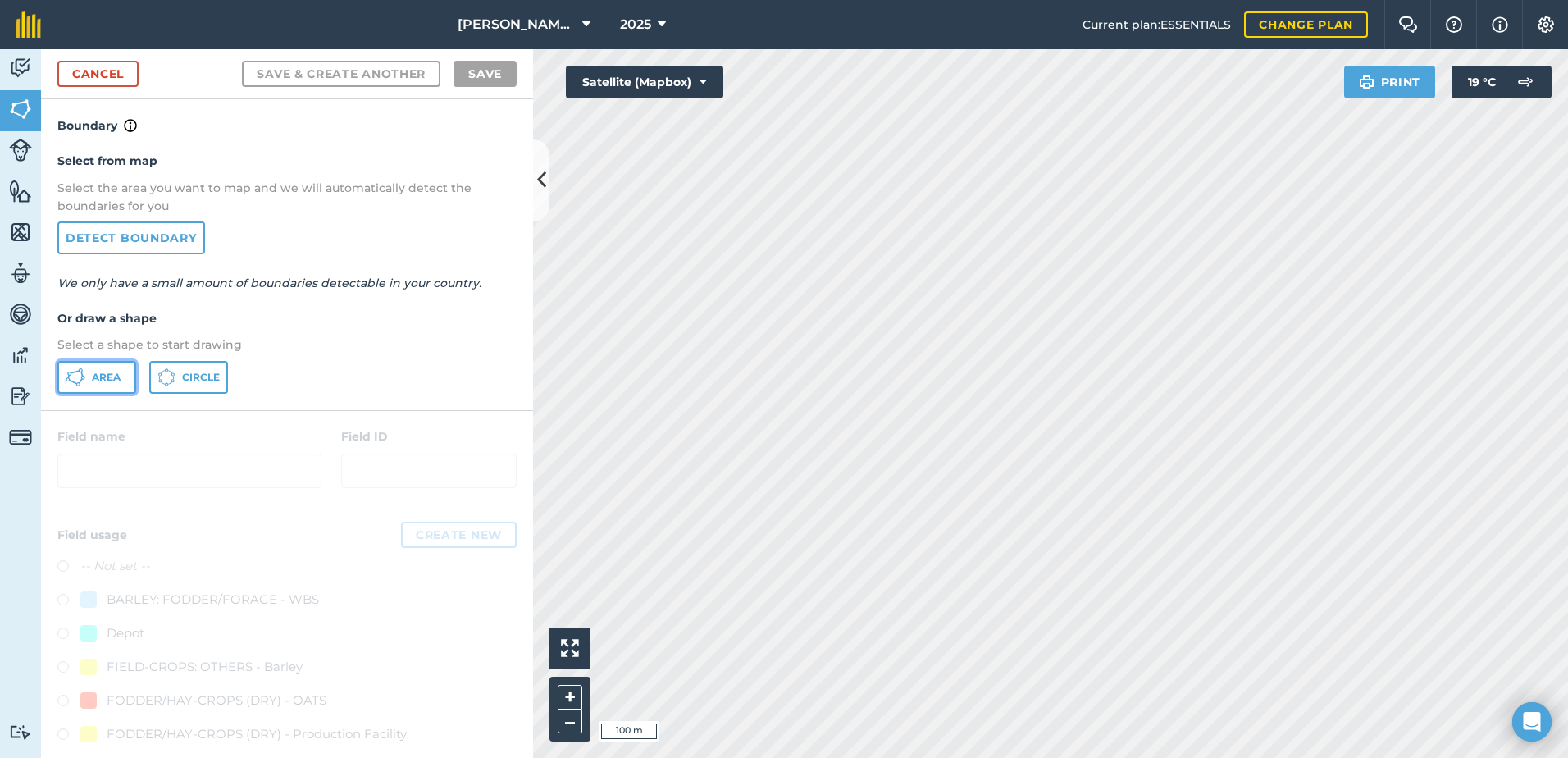
click at [107, 372] on span "Area" at bounding box center [106, 377] width 29 height 13
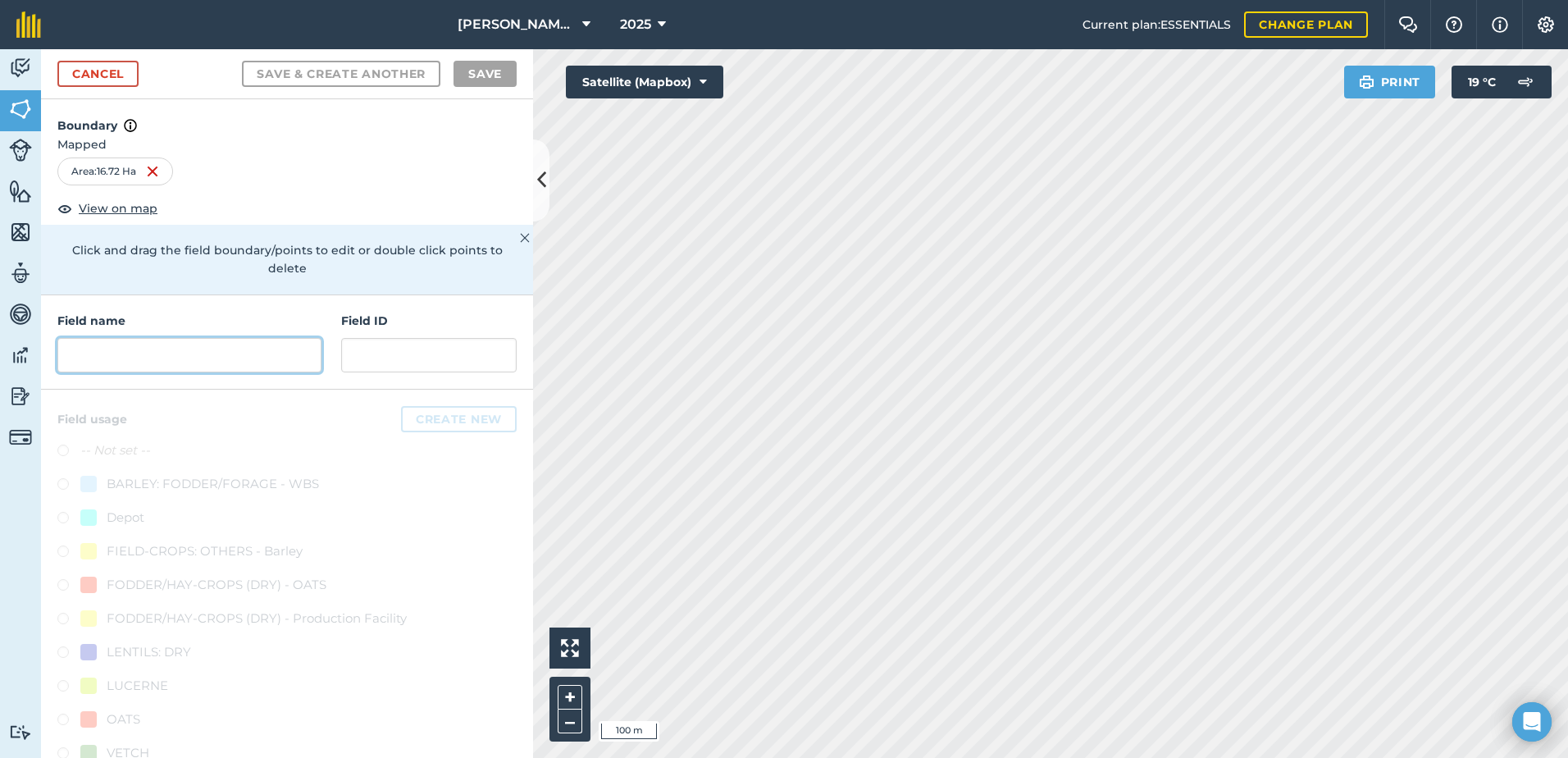
click at [112, 354] on input "text" at bounding box center [189, 354] width 264 height 35
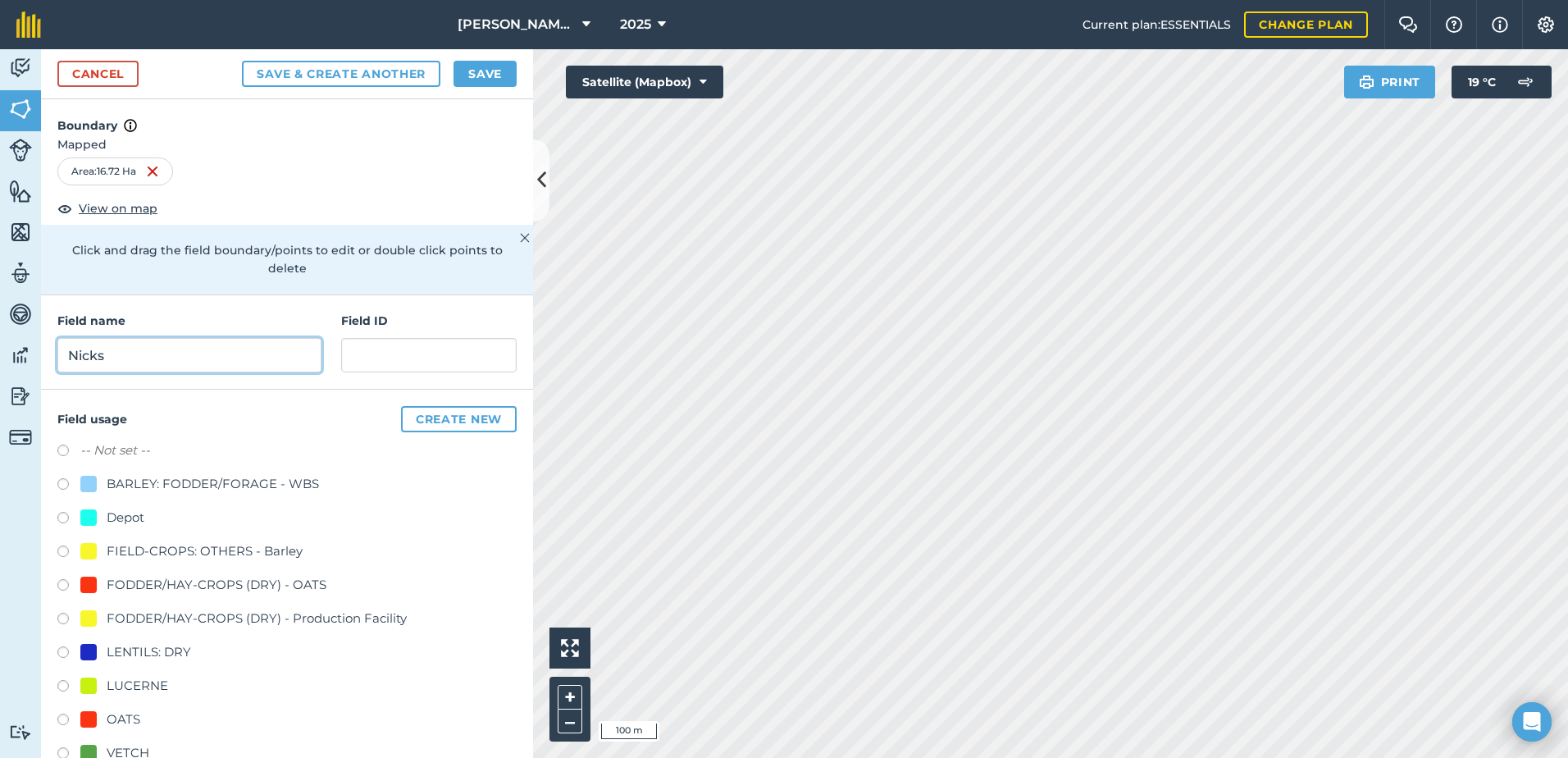
type input "Nicks"
click at [364, 349] on input "text" at bounding box center [429, 354] width 176 height 35
paste input "J&S Farming"
type input "J&S Farming"
click at [87, 720] on div at bounding box center [88, 720] width 17 height 17
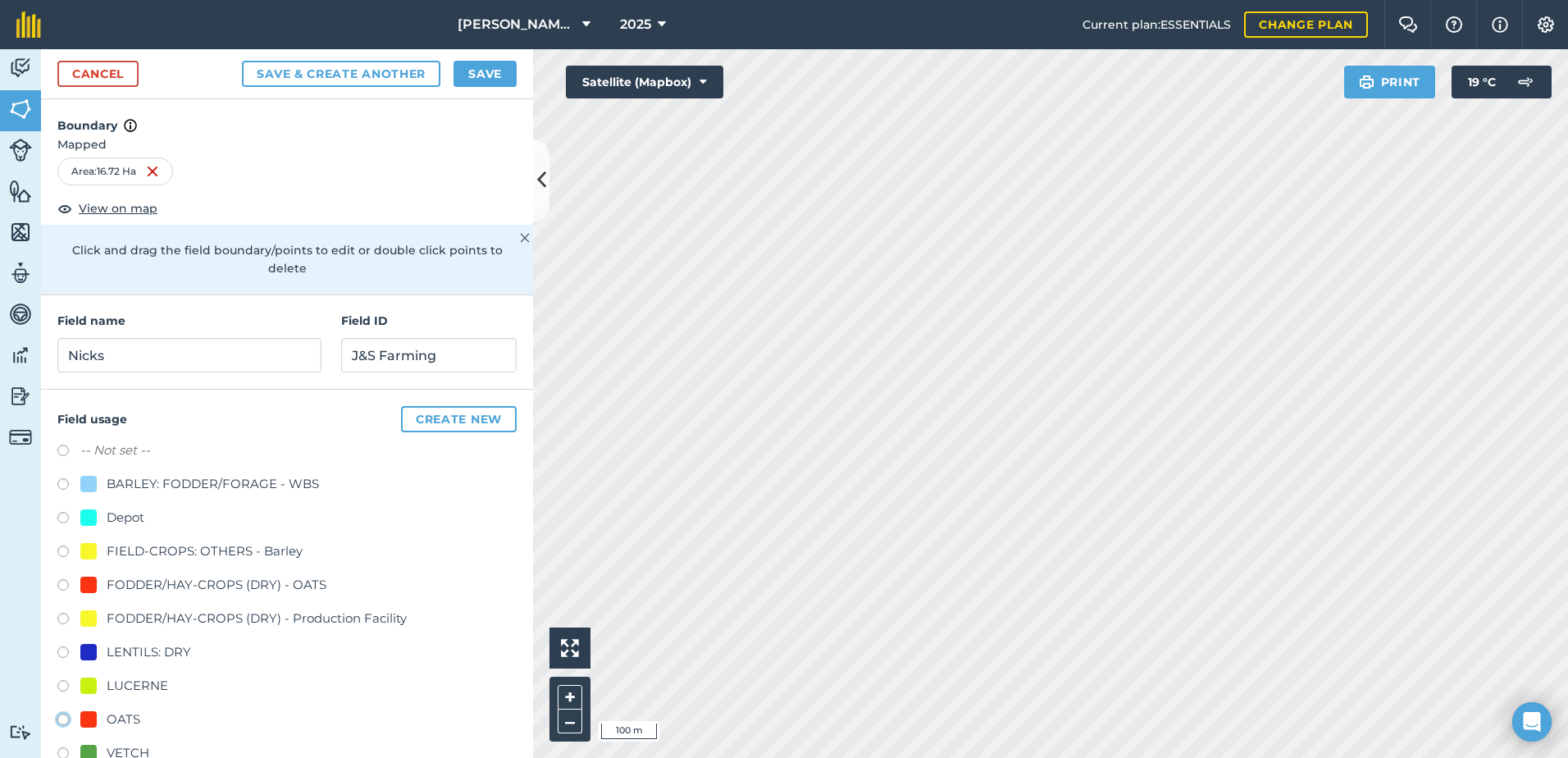
radio input "true"
click at [477, 73] on button "Save" at bounding box center [485, 74] width 63 height 27
